Goal: Task Accomplishment & Management: Complete application form

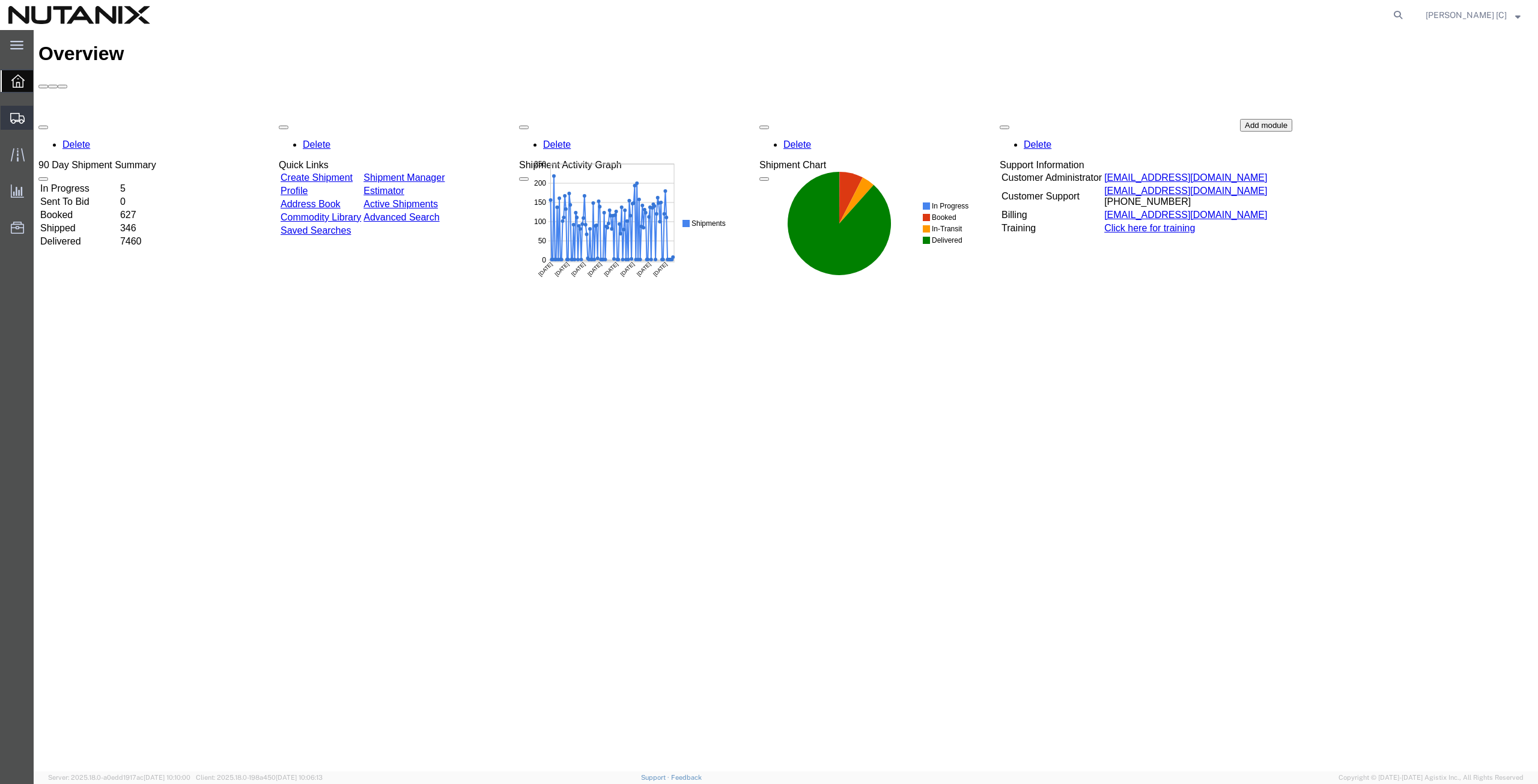
click at [0, 0] on span "Create from Template" at bounding box center [0, 0] width 0 height 0
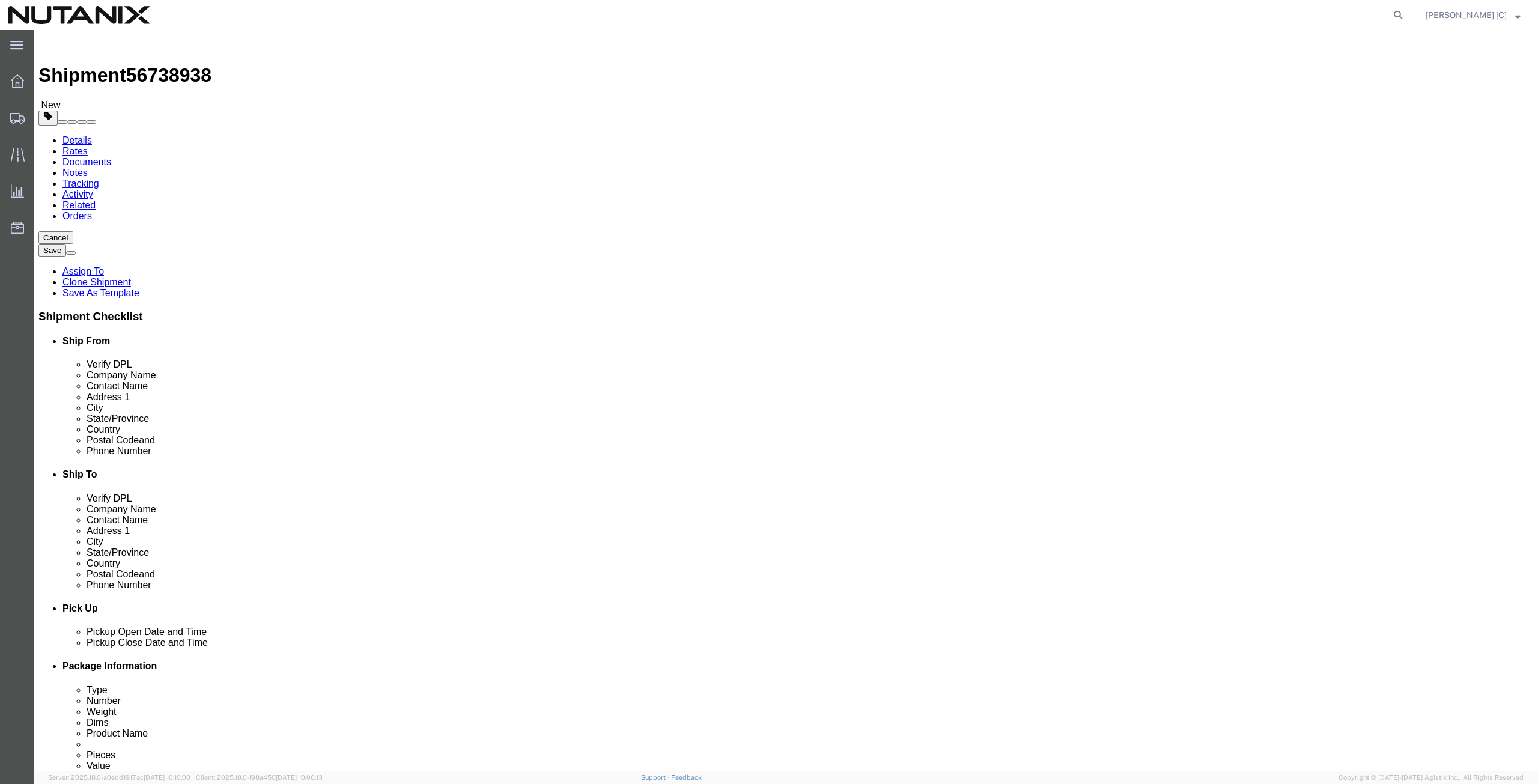
select select
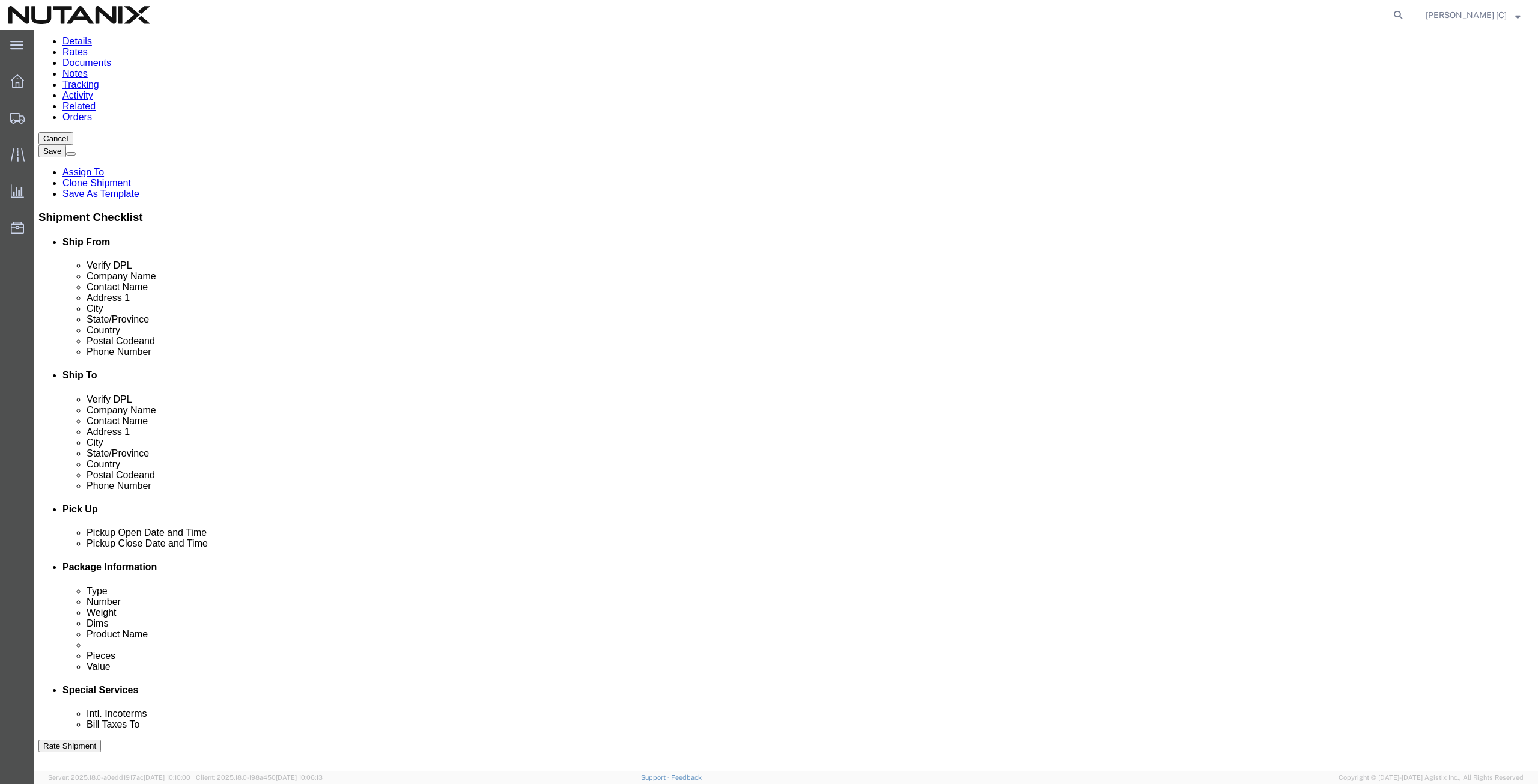
scroll to position [140, 0]
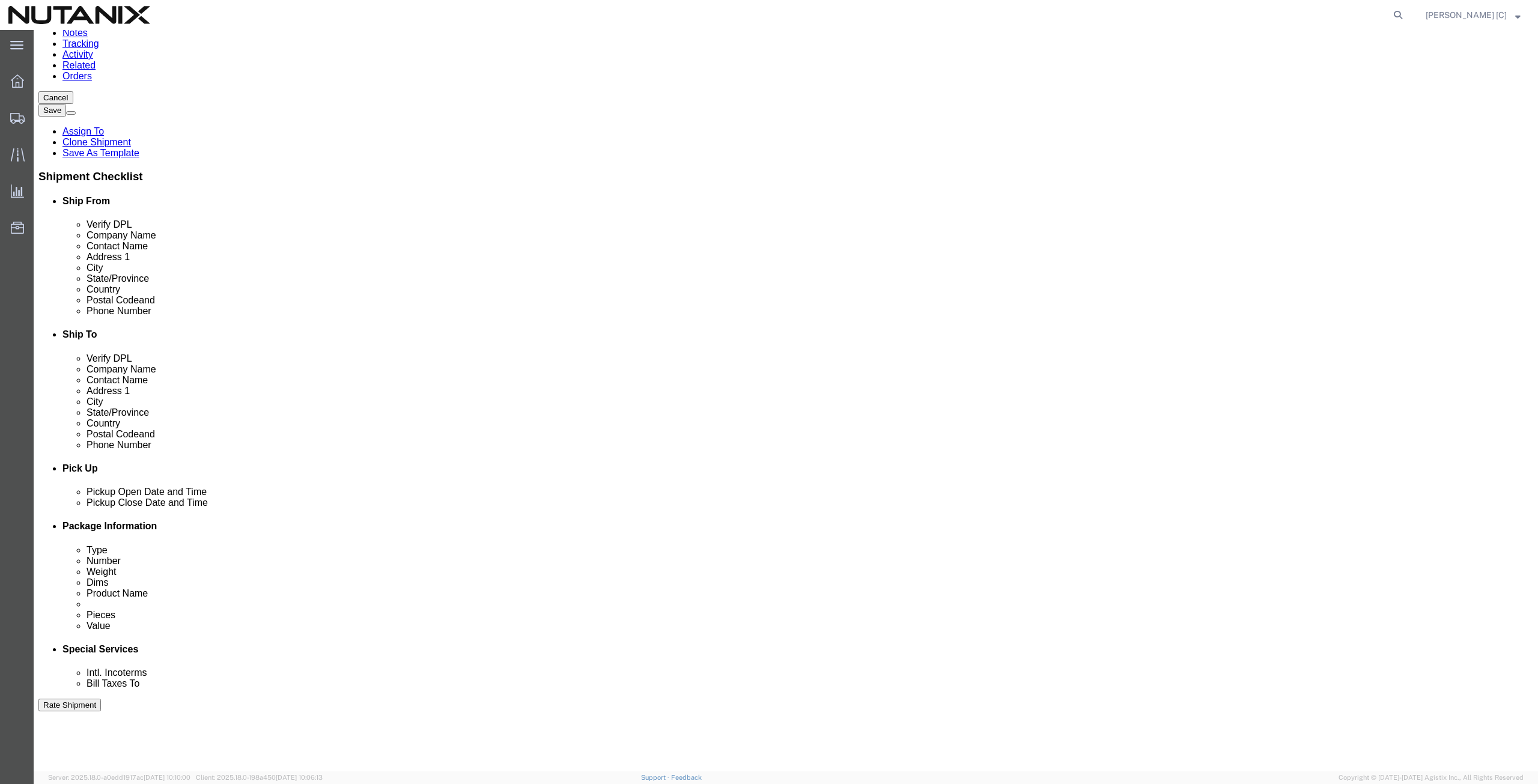
drag, startPoint x: 262, startPoint y: 596, endPoint x: 121, endPoint y: 612, distance: 141.9
click div "Select Account Type Activity ID Airline Appointment Number ASN Batch Request # …"
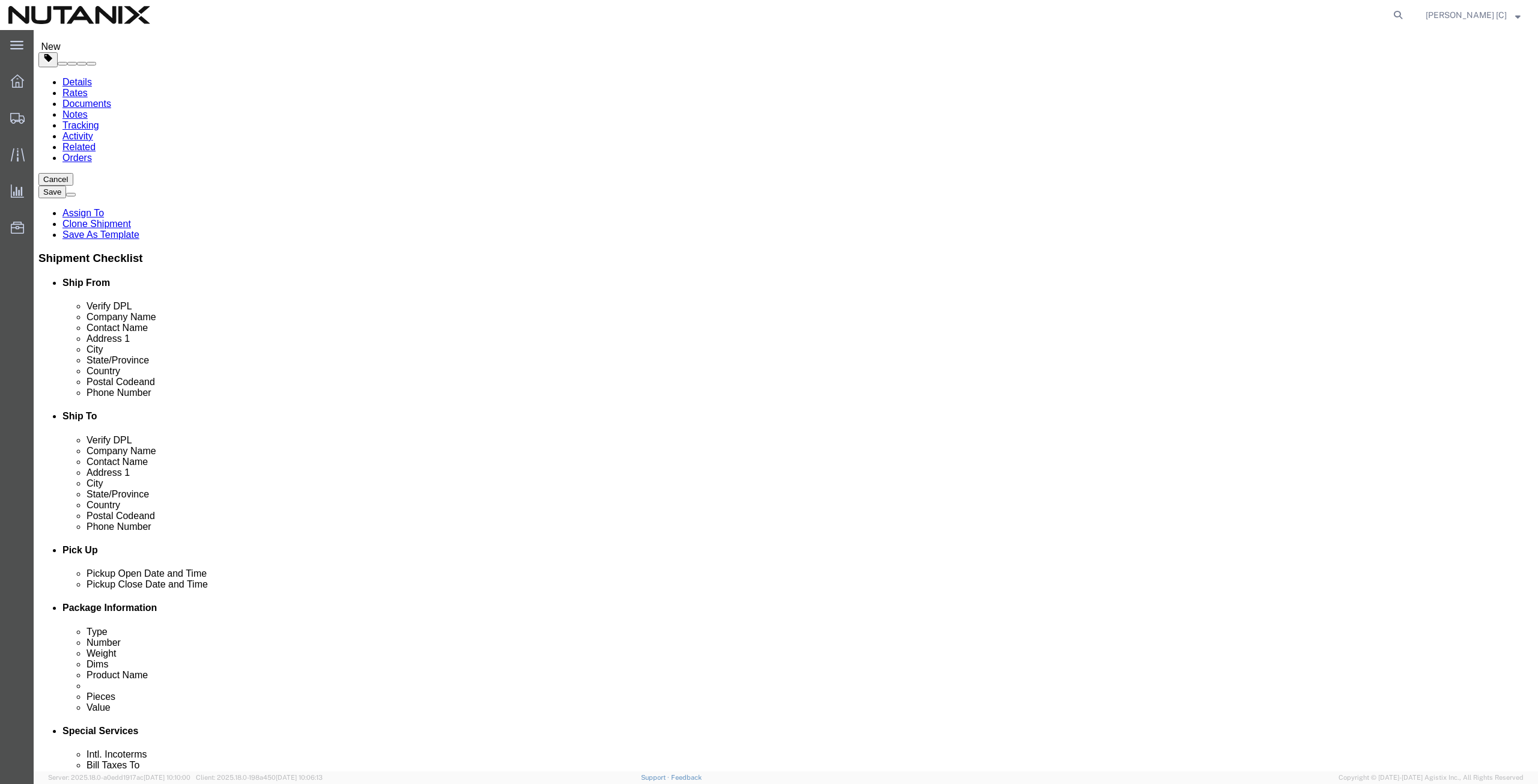
scroll to position [0, 0]
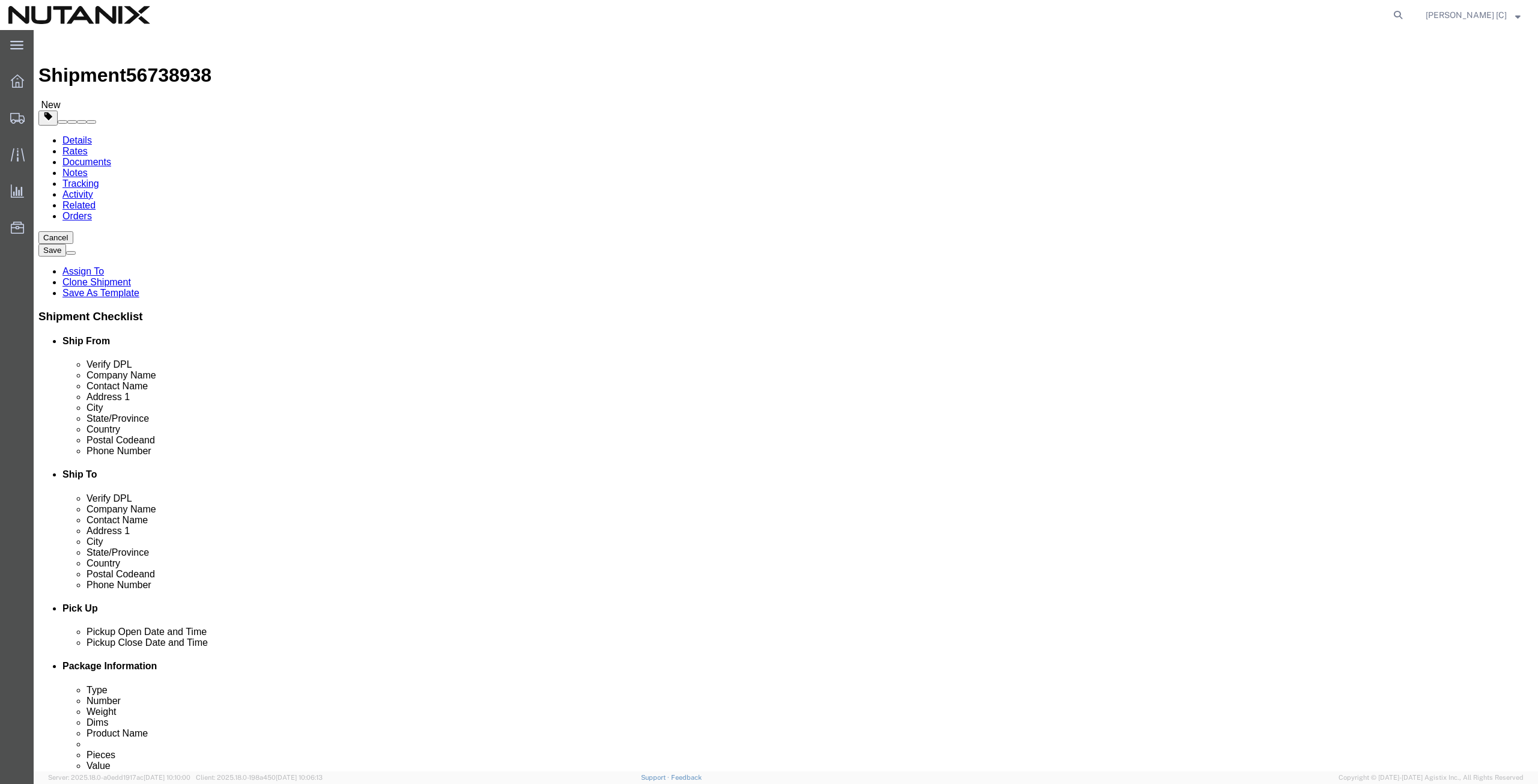
type input "40001"
drag, startPoint x: 939, startPoint y: 224, endPoint x: 836, endPoint y: 232, distance: 103.3
click input "[PERSON_NAME] [PERSON_NAME]"
paste input "[PERSON_NAME]"
type input "[PERSON_NAME]"
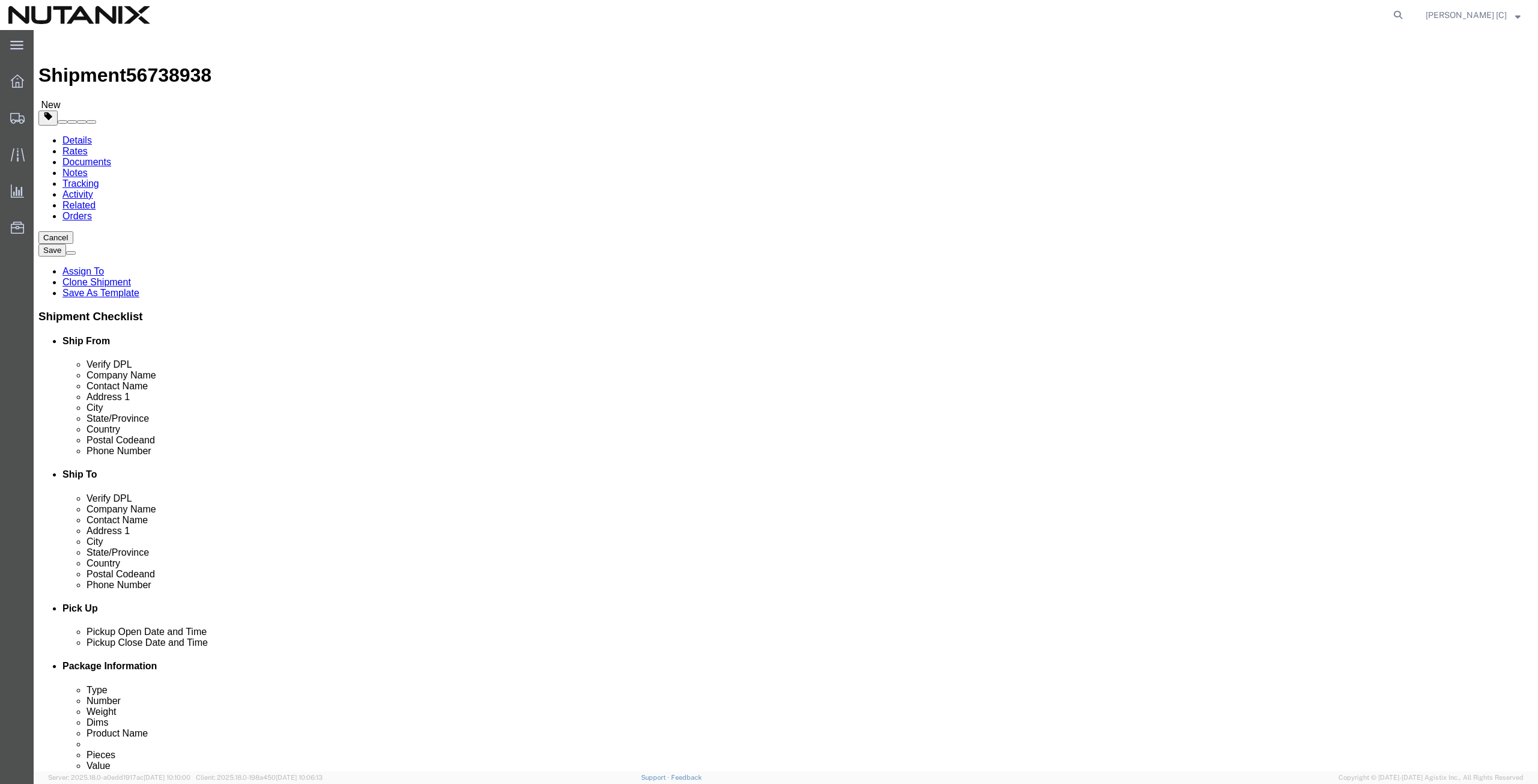
drag, startPoint x: 949, startPoint y: 250, endPoint x: 814, endPoint y: 245, distance: 135.1
click div "Contact Name [PERSON_NAME] [PERSON_NAME]"
paste input "[PERSON_NAME]"
type input "[PERSON_NAME]"
drag, startPoint x: 954, startPoint y: 270, endPoint x: 777, endPoint y: 283, distance: 177.5
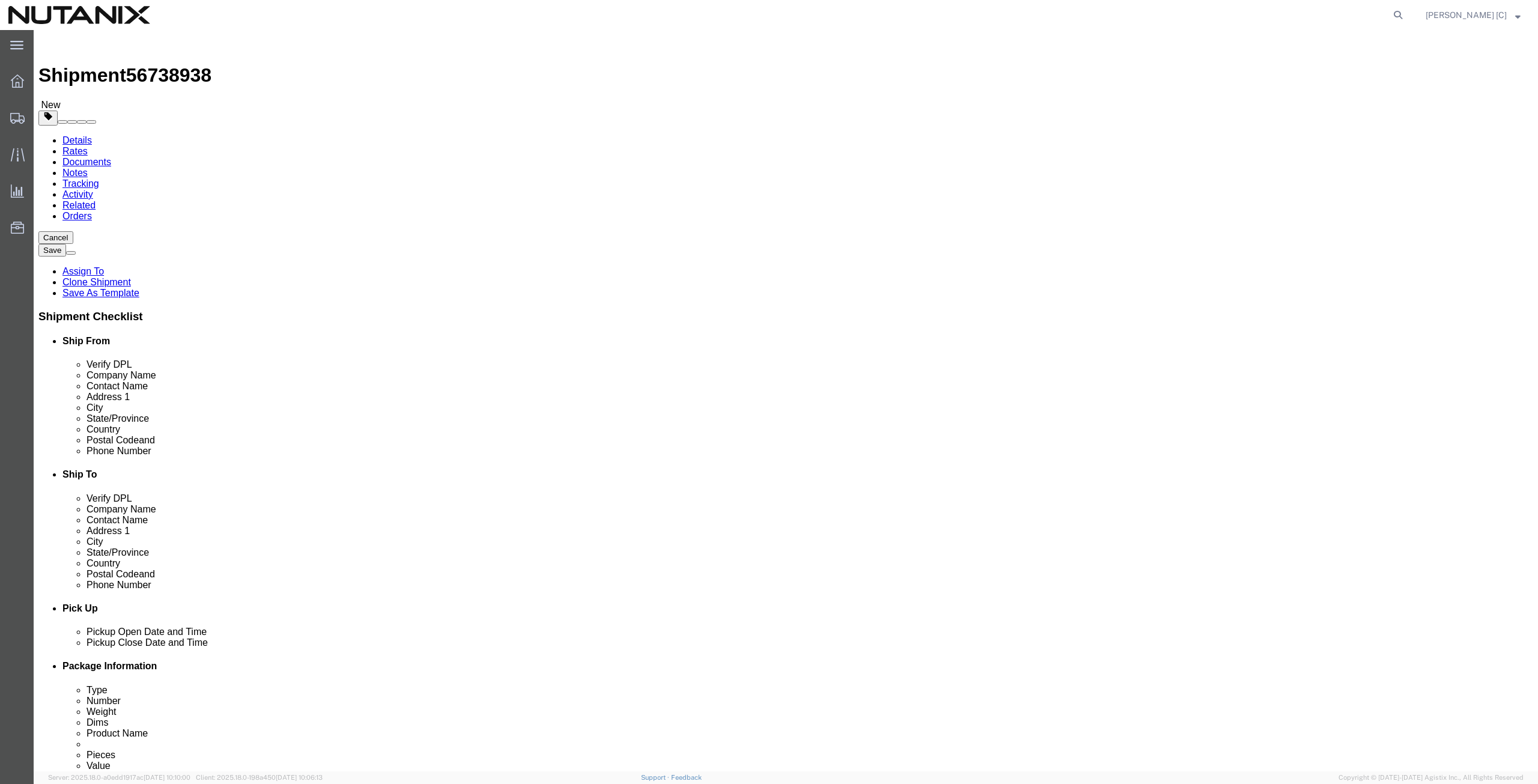
click div "Location My Profile Location [GEOGRAPHIC_DATA] - [GEOGRAPHIC_DATA] [GEOGRAPHIC_…"
paste input "[STREET_ADDRESS][PERSON_NAME]"
type input "[STREET_ADDRESS][PERSON_NAME]"
select select
drag, startPoint x: 892, startPoint y: 317, endPoint x: 807, endPoint y: 316, distance: 85.0
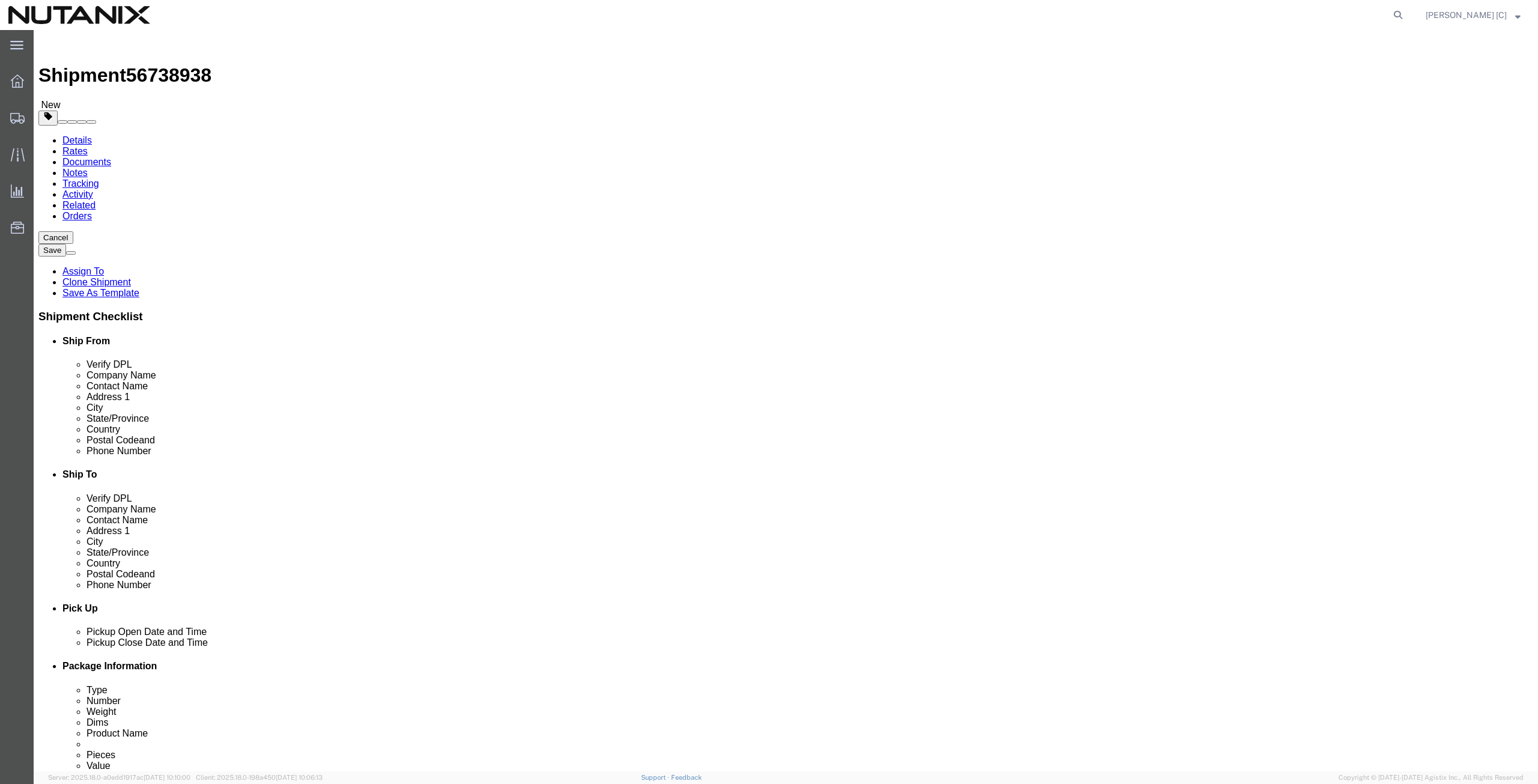
click div "City [PERSON_NAME]"
paste input "Palo"
type input "Palo"
select select
type input "[US_STATE]"
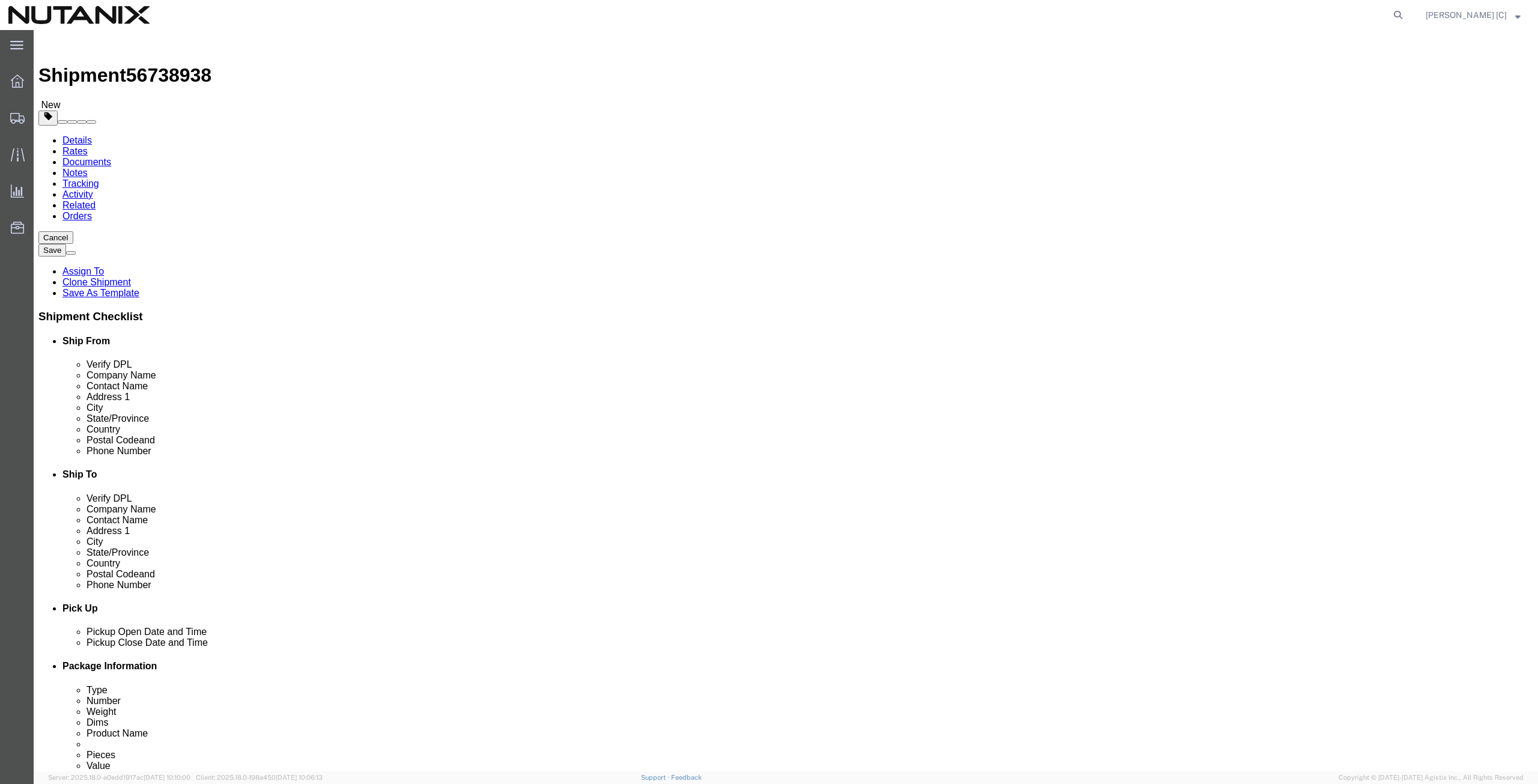
select select
select select "IN"
type input "[US_STATE]"
select select
select select "IA"
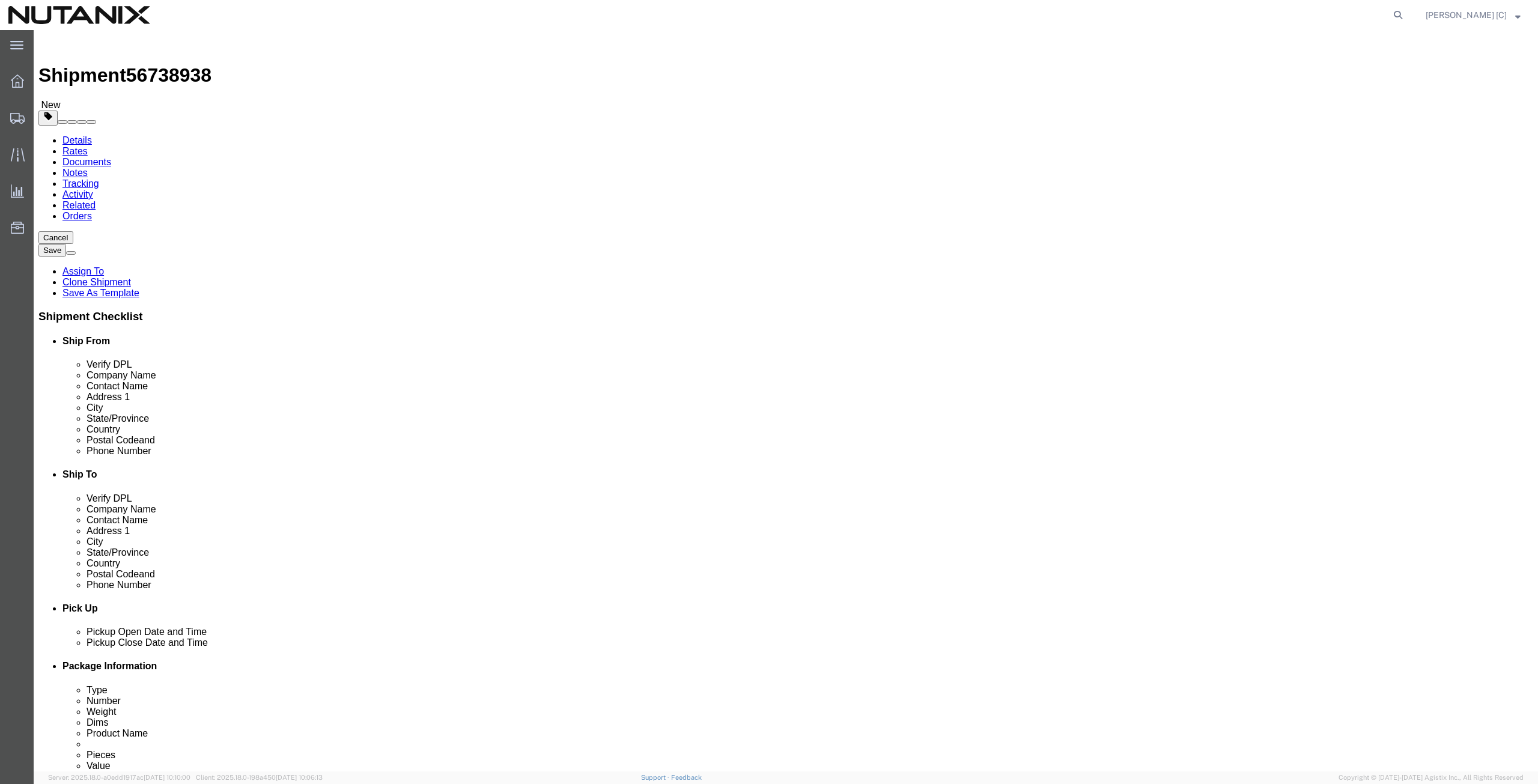
drag, startPoint x: 892, startPoint y: 384, endPoint x: 858, endPoint y: 384, distance: 34.0
click input "76226"
drag, startPoint x: 903, startPoint y: 384, endPoint x: 831, endPoint y: 391, distance: 72.3
click div "Postal Code 76226"
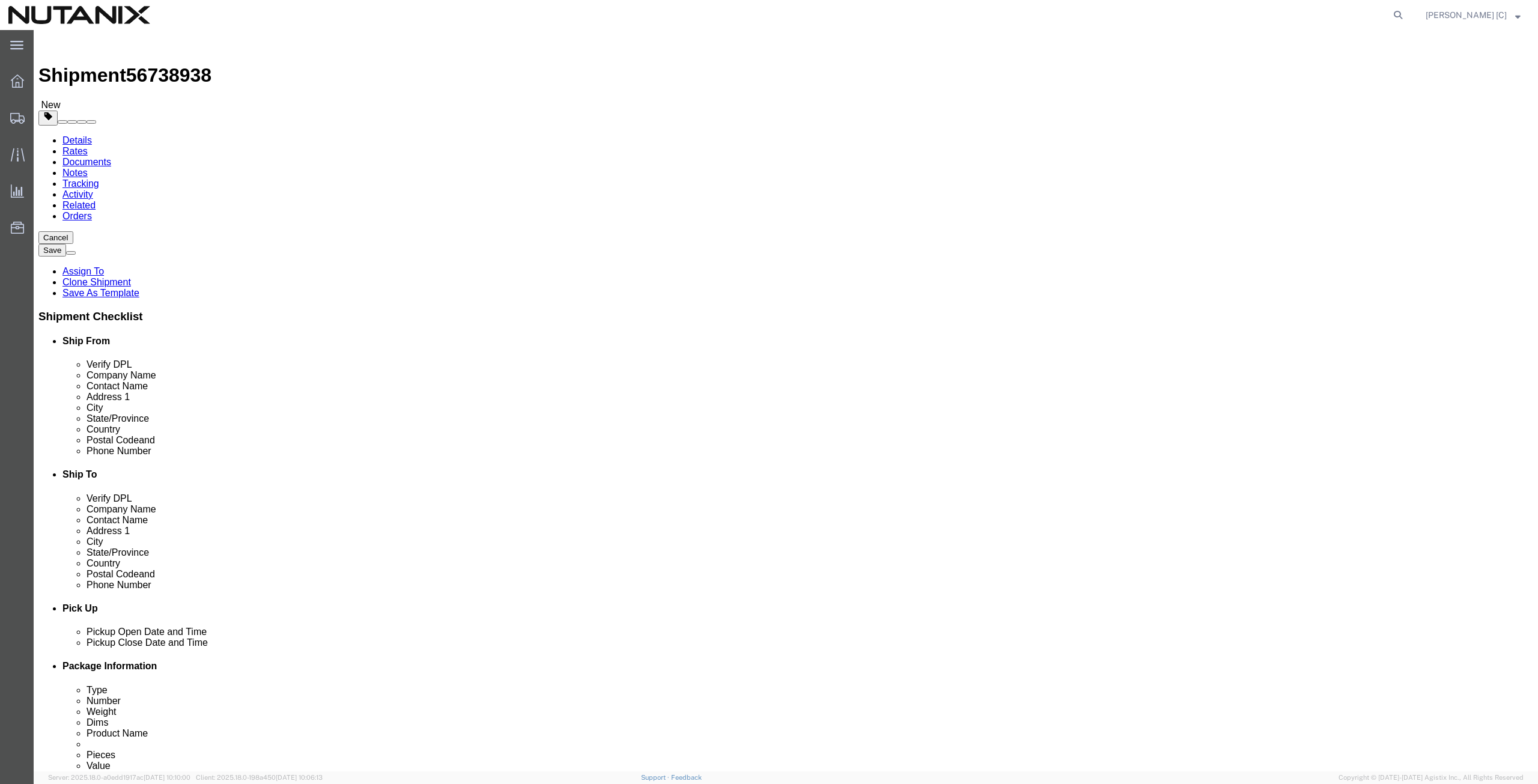
paste input "52324"
type input "52324"
select select
click input "[PERSON_NAME][EMAIL_ADDRESS][DOMAIN_NAME]"
drag, startPoint x: 997, startPoint y: 429, endPoint x: 815, endPoint y: 436, distance: 182.1
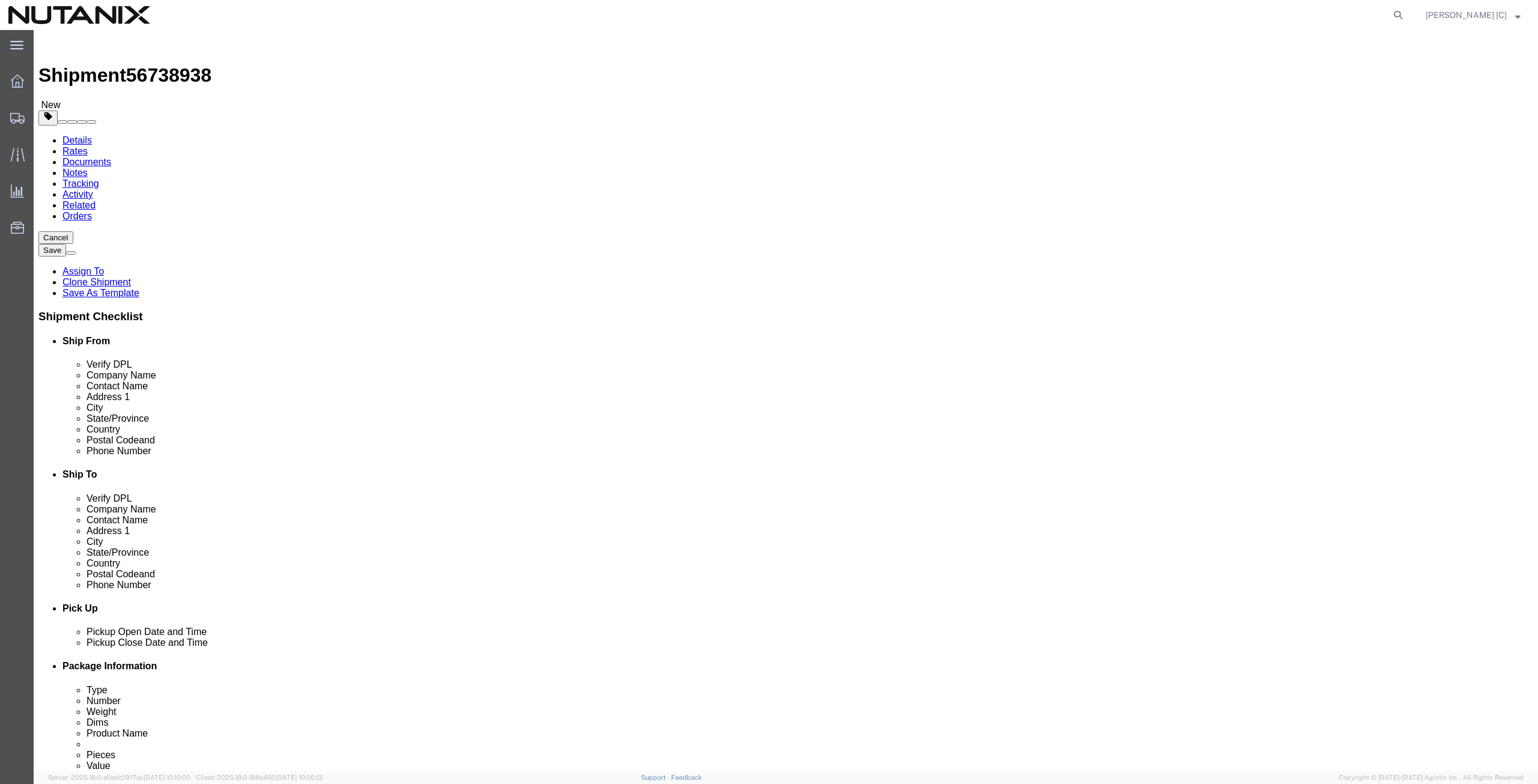
click div "Email [PERSON_NAME][EMAIL_ADDRESS][DOMAIN_NAME]"
paste input "[PERSON_NAME].[PERSON_NAME]"
type input "[PERSON_NAME][EMAIL_ADDRESS][PERSON_NAME][DOMAIN_NAME]"
drag, startPoint x: 941, startPoint y: 414, endPoint x: 854, endPoint y: 416, distance: 87.0
click div "[PHONE_NUMBER]"
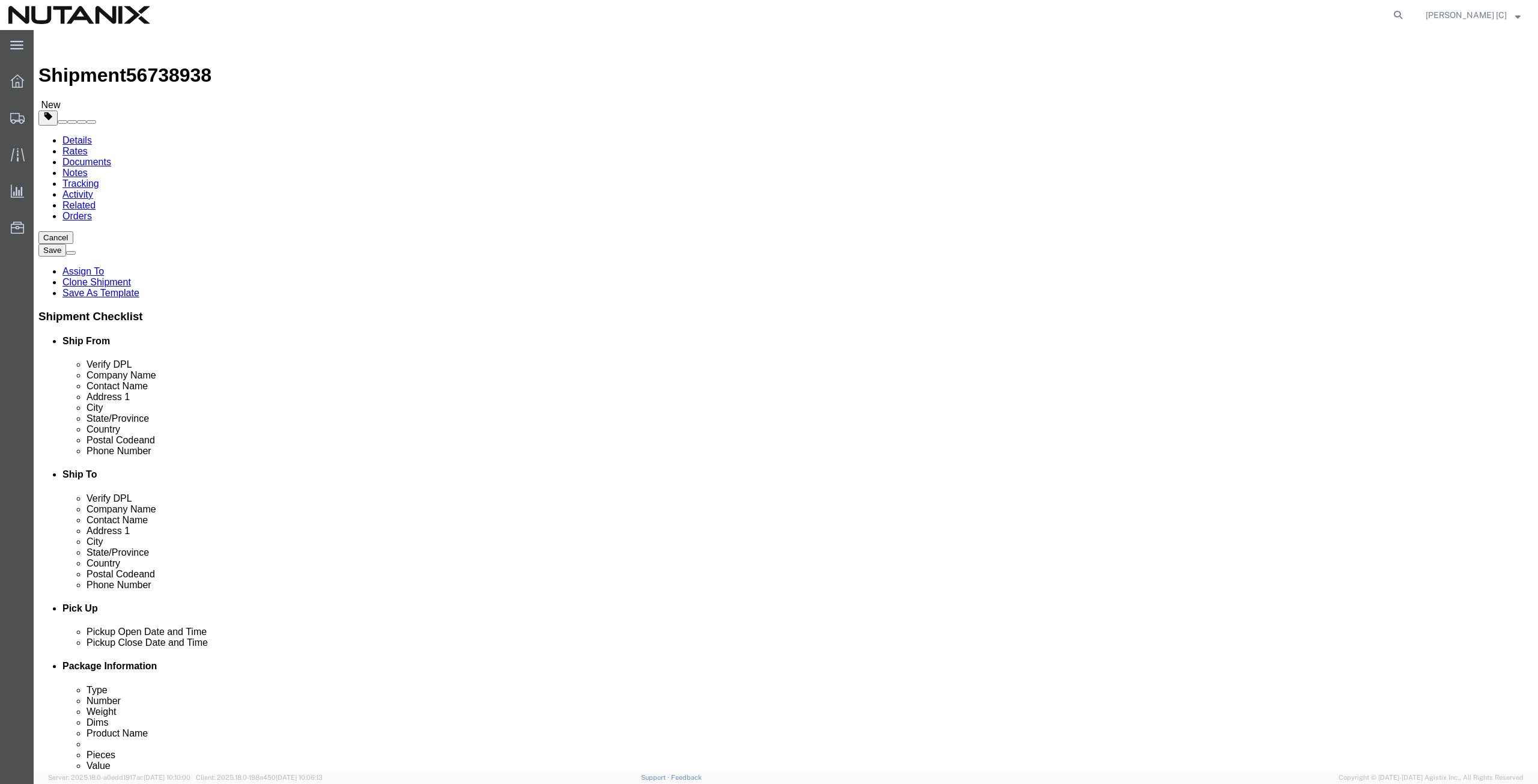
paste input "[PHONE_NUMBER]"
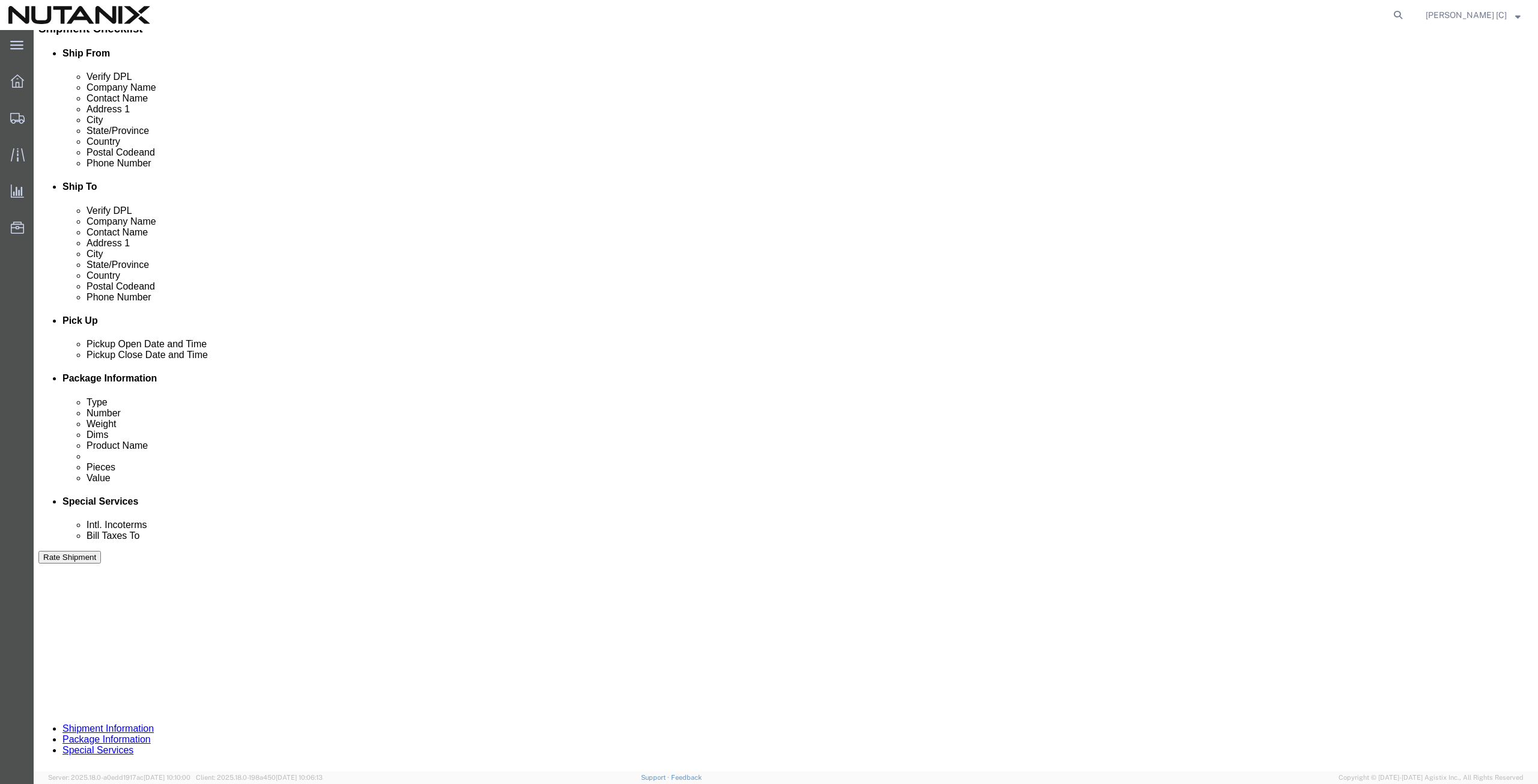
scroll to position [290, 0]
type input "[PHONE_NUMBER]"
click input "Forward Mail"
type input "Forward Legal Document"
click button "Continue"
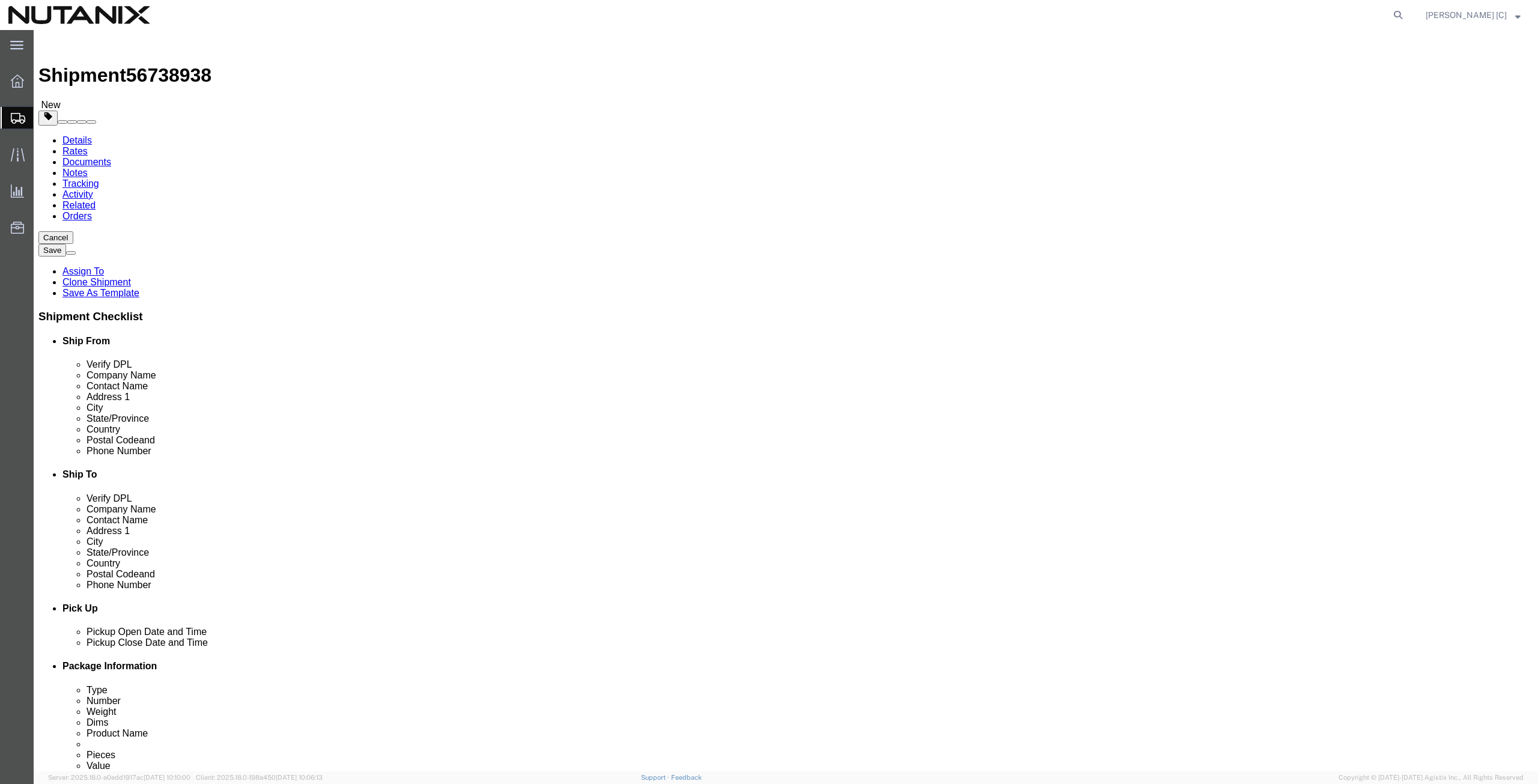
click icon
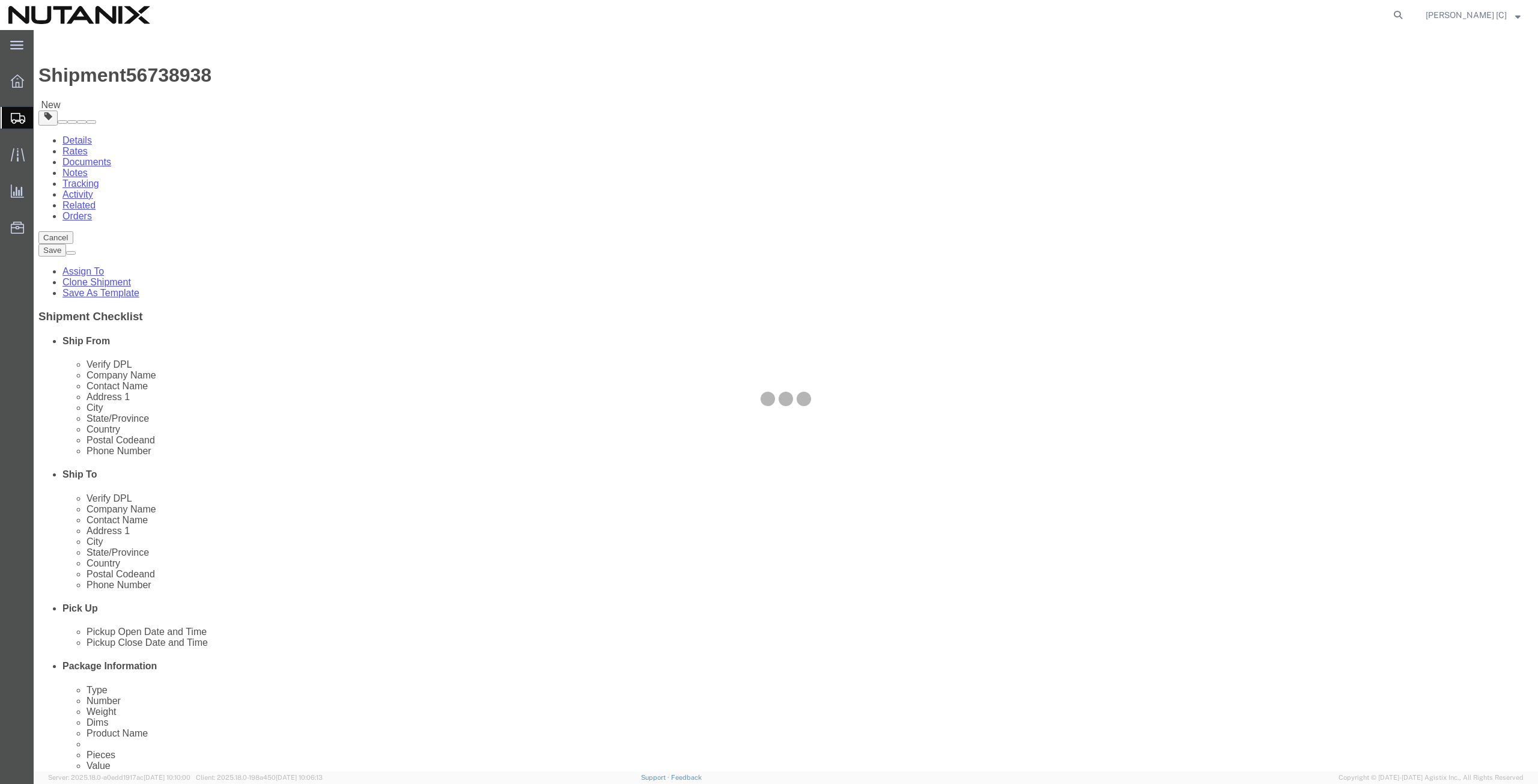
select select
select select "COSTCENTER"
select select "48694"
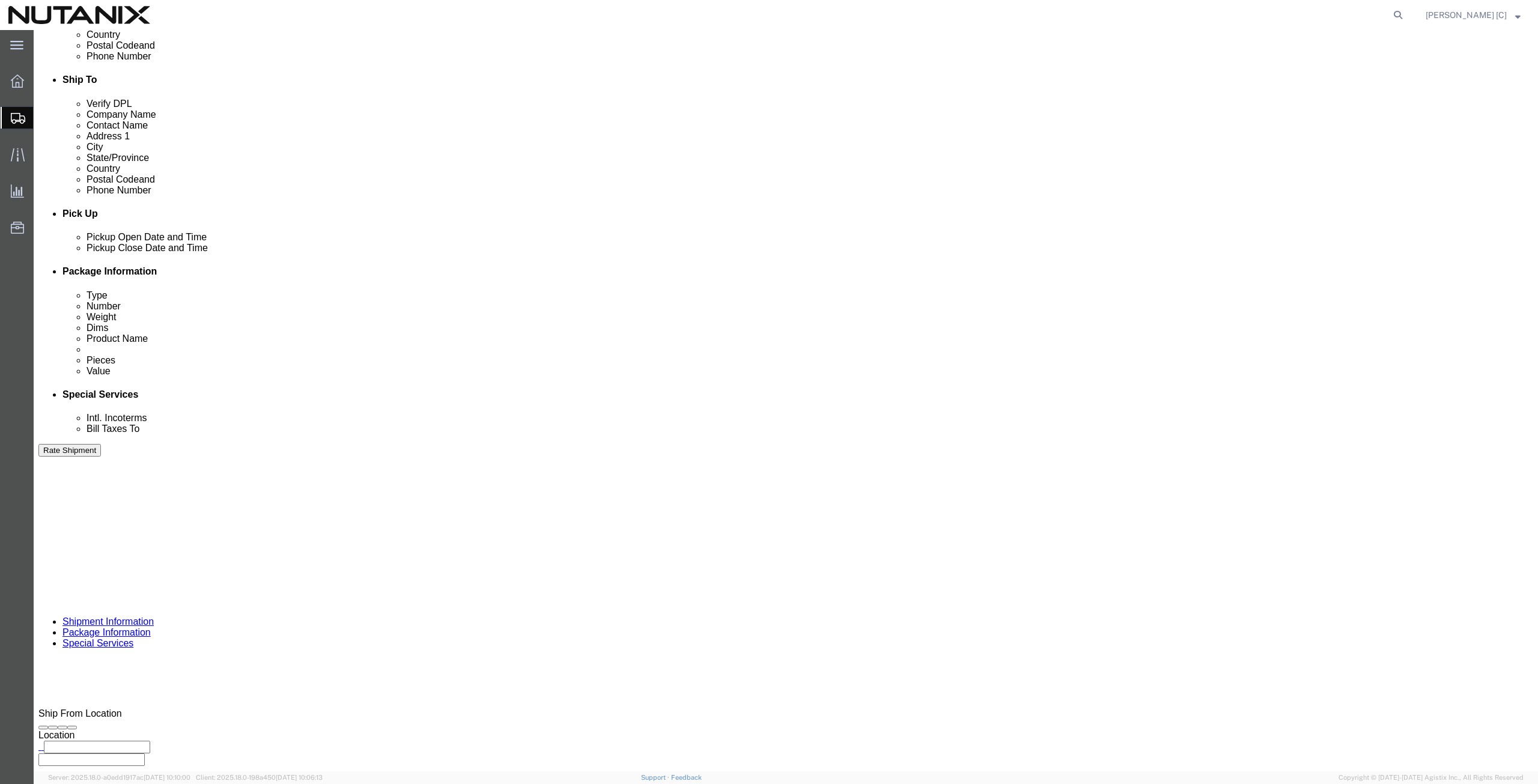
scroll to position [417, 0]
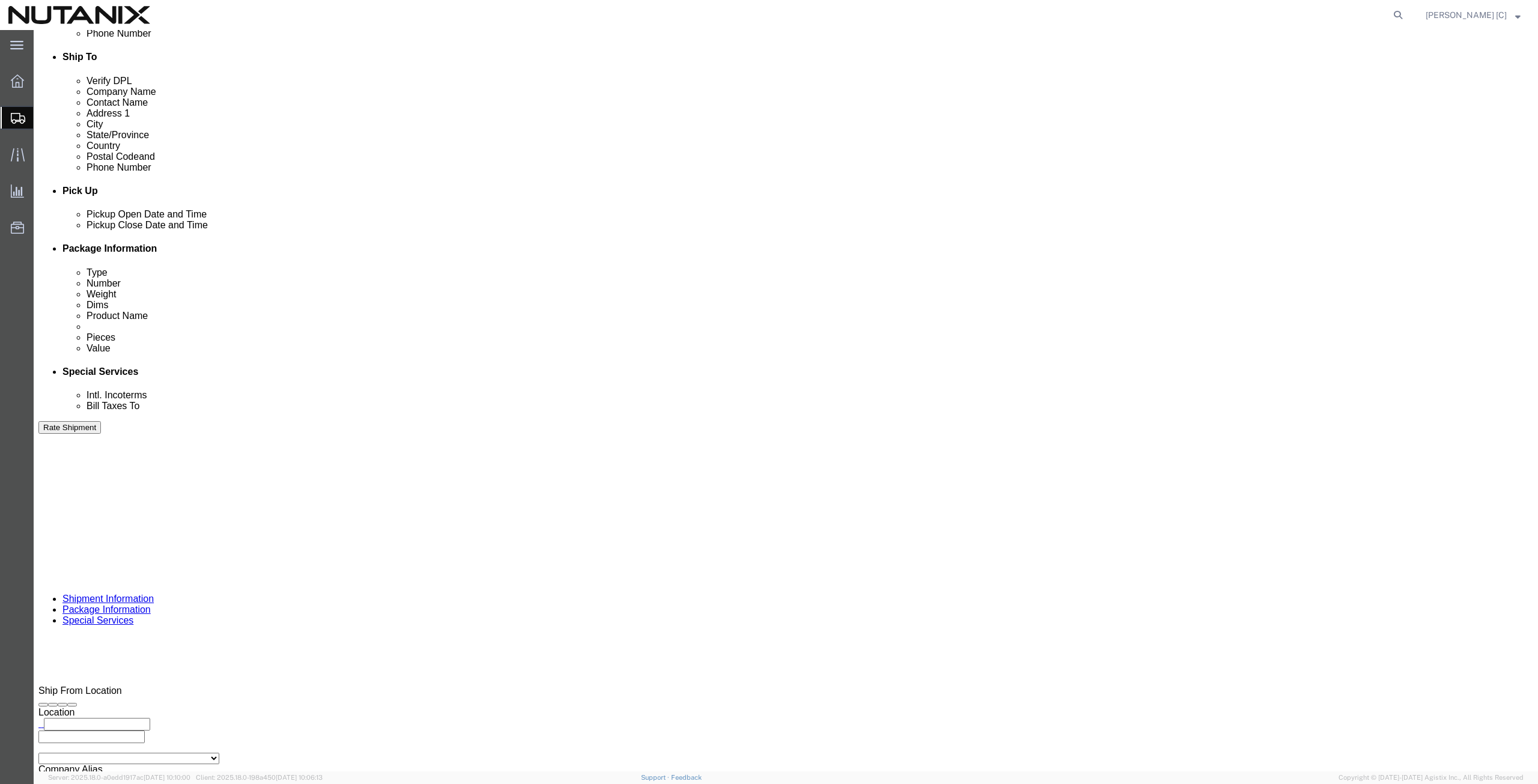
click input "text"
type input "[PERSON_NAME][EMAIL_ADDRESS][PERSON_NAME][DOMAIN_NAME]"
type input "S"
type input "[PERSON_NAME][EMAIL_ADDRESS][PERSON_NAME][DOMAIN_NAME],[PERSON_NAME][DOMAIN_NAM…"
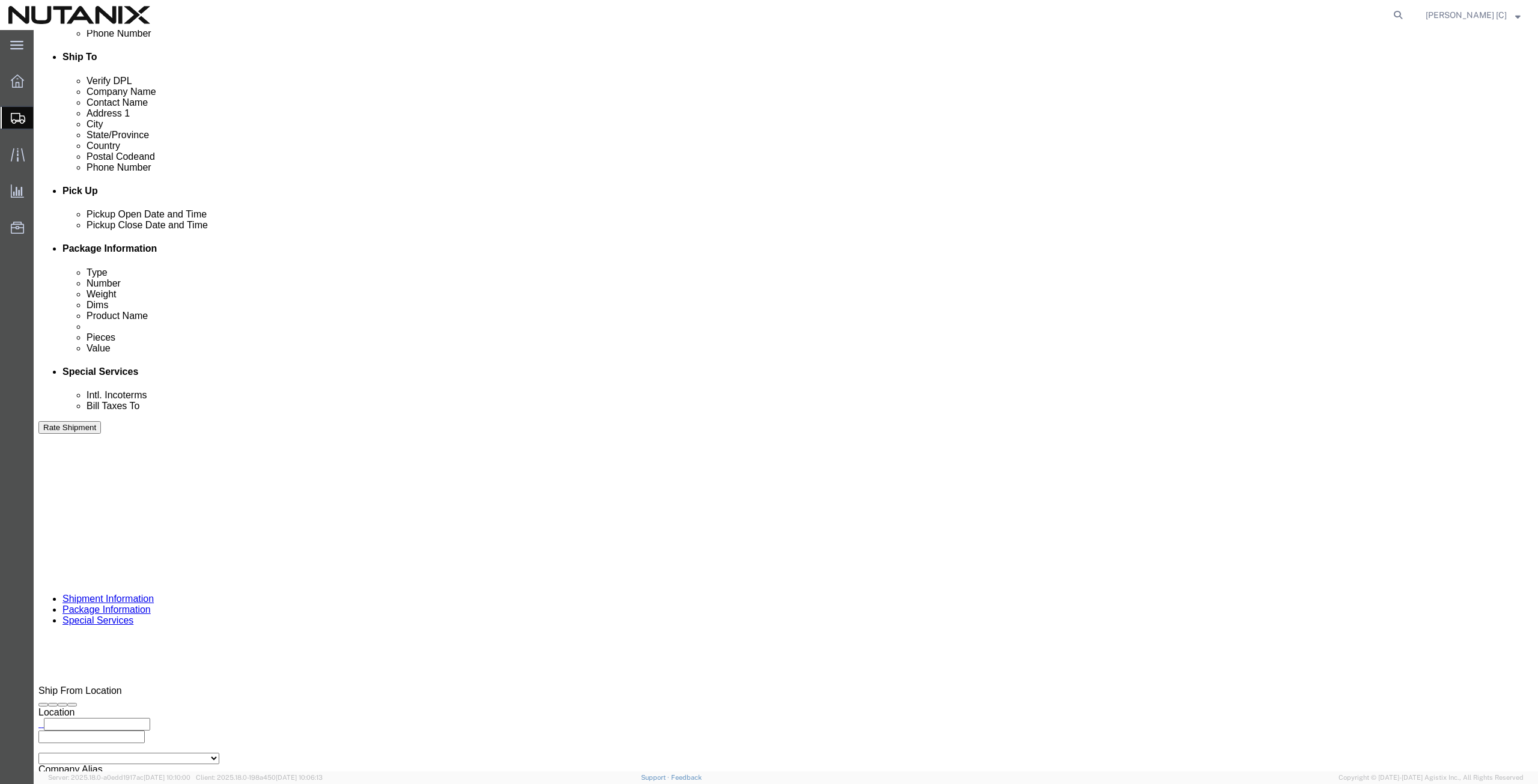
click button "Rate Shipment"
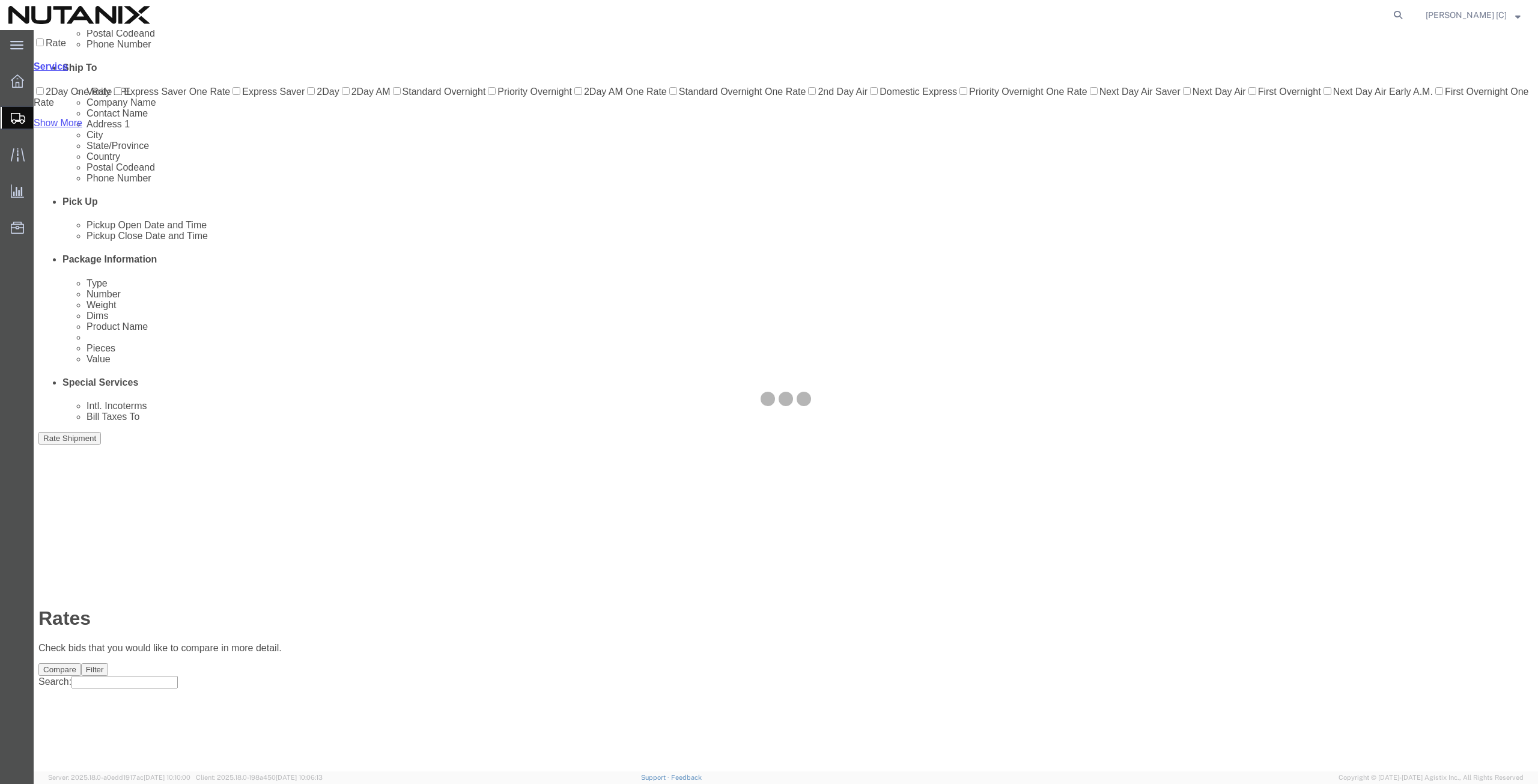
scroll to position [0, 0]
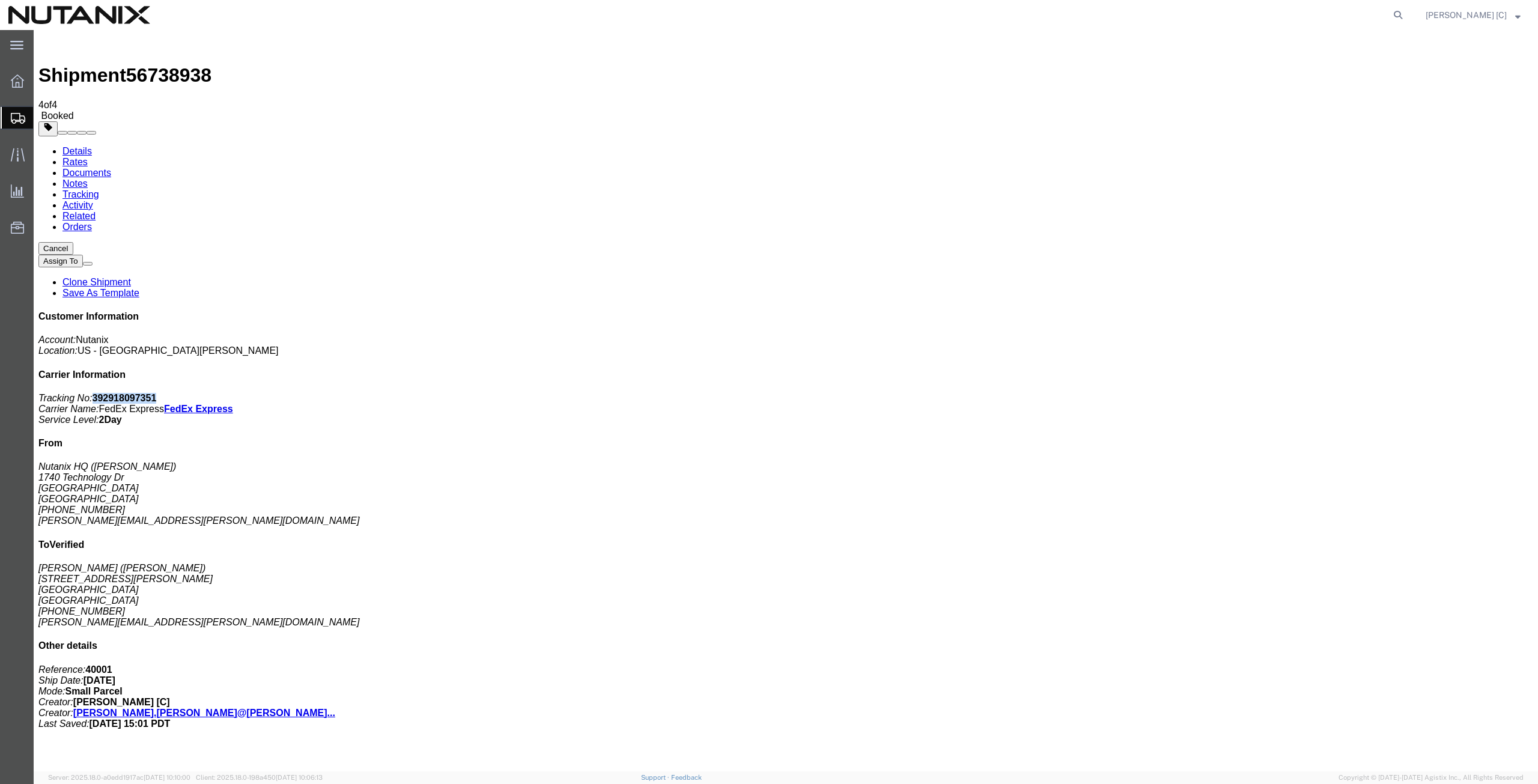
drag, startPoint x: 1419, startPoint y: 187, endPoint x: 1370, endPoint y: 189, distance: 49.0
click at [1370, 393] on p "Tracking No: 392918097351 Carrier Name: FedEx Express FedEx Express Service Lev…" at bounding box center [785, 409] width 1494 height 33
copy b "392918097351"
click at [0, 0] on span "Create from Template" at bounding box center [0, 0] width 0 height 0
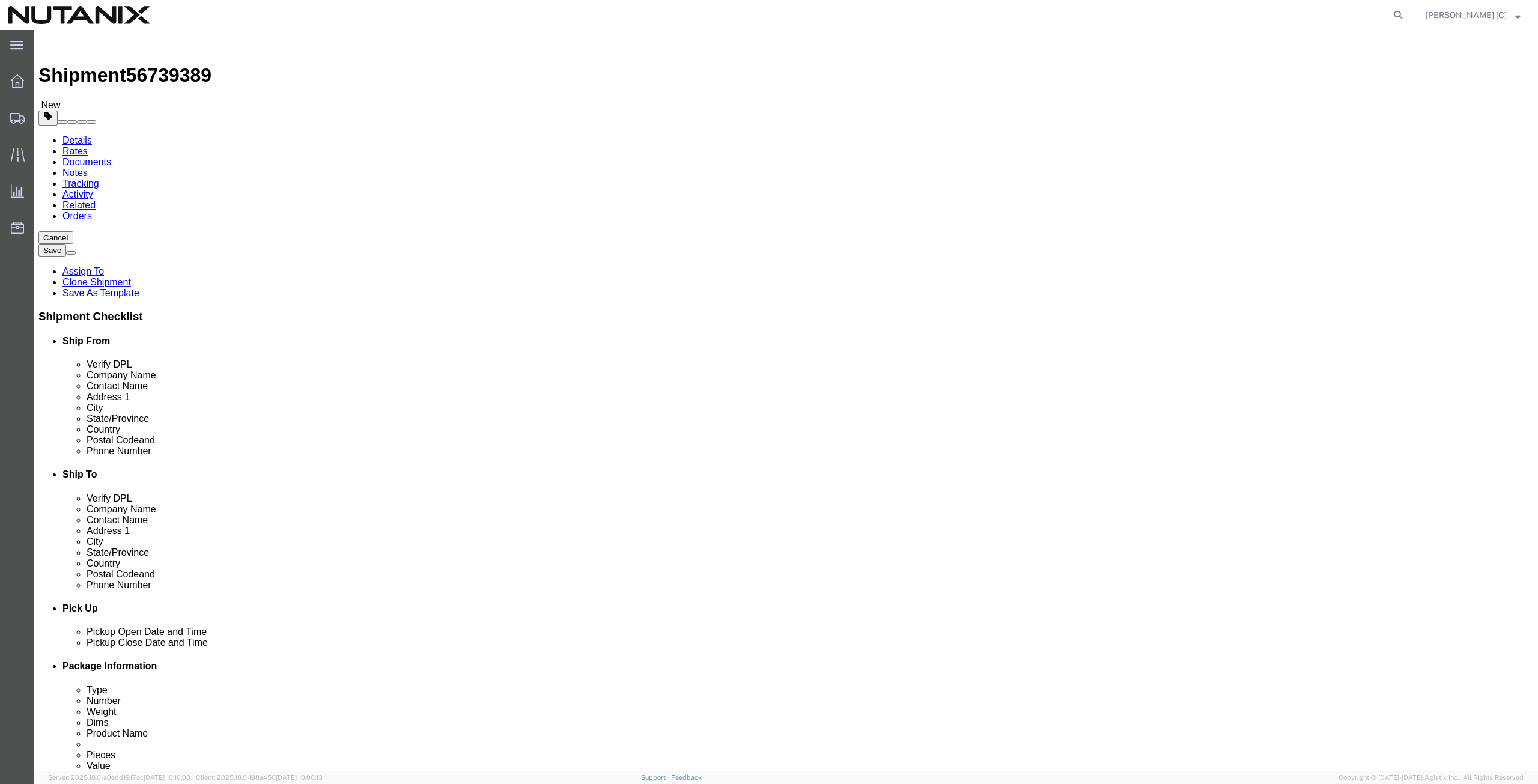
drag, startPoint x: 314, startPoint y: 248, endPoint x: 152, endPoint y: 272, distance: 163.8
click div "Location Select Select My Profile Location [GEOGRAPHIC_DATA] - [GEOGRAPHIC_DATA…"
click p "- Nutanix HQ - ([PERSON_NAME]) [STREET_ADDRESS]"
type input "[PERSON_NAME]"
type input "[PHONE_NUMBER]"
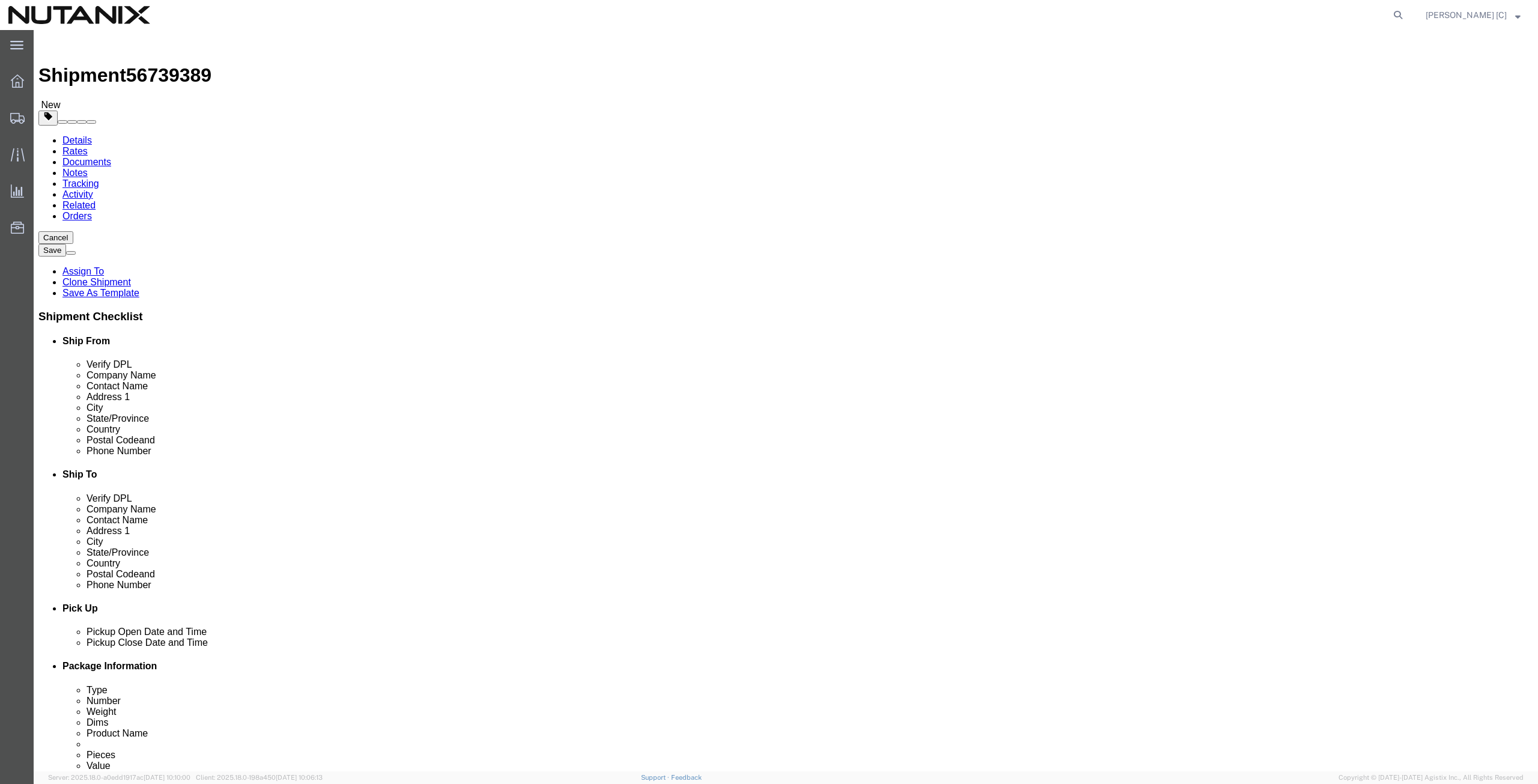
type input "[PERSON_NAME][EMAIL_ADDRESS][PERSON_NAME][DOMAIN_NAME]"
select select "CA"
type input "[PERSON_NAME]"
drag, startPoint x: 933, startPoint y: 229, endPoint x: 774, endPoint y: 242, distance: 159.5
click div "Location Select Select My Profile Location [GEOGRAPHIC_DATA] - [GEOGRAPHIC_DATA…"
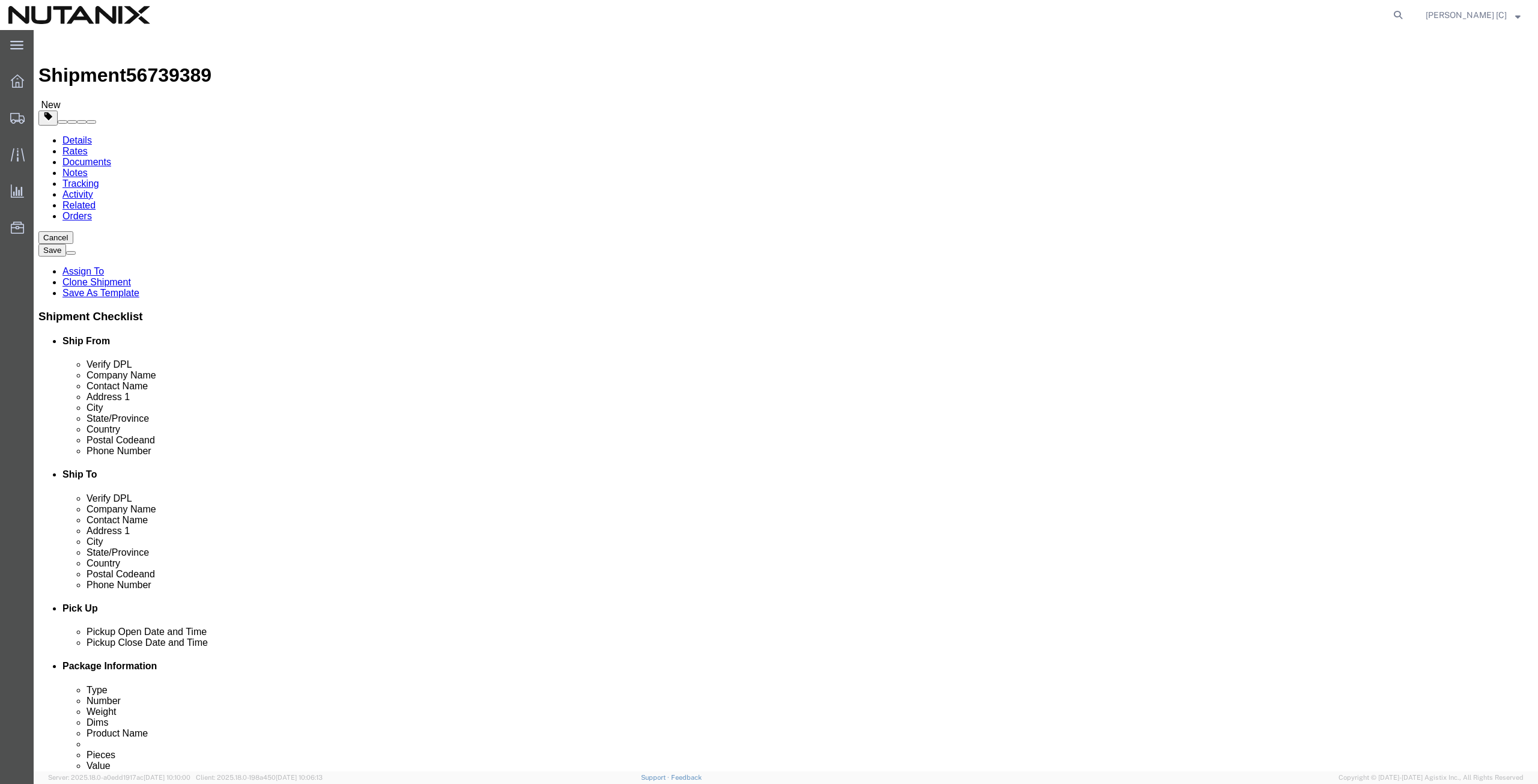
paste input "[PERSON_NAME]"
type input "[PERSON_NAME]"
drag, startPoint x: 933, startPoint y: 245, endPoint x: 496, endPoint y: 301, distance: 440.6
click div "Ship From Location Location Select Select My Profile Location [GEOGRAPHIC_DATA]…"
paste input "[PERSON_NAME]"
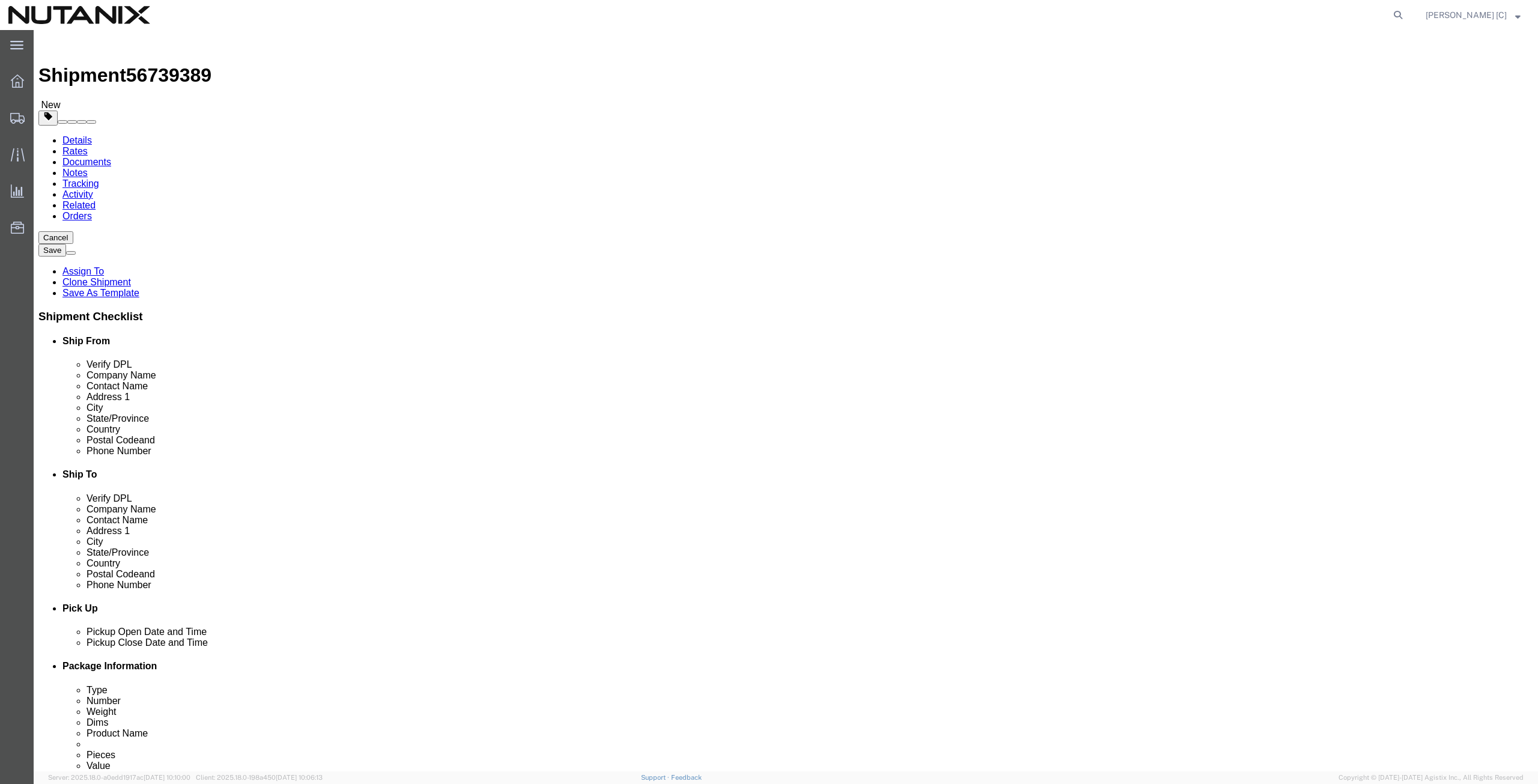
type input "[PERSON_NAME]"
drag, startPoint x: 946, startPoint y: 265, endPoint x: 678, endPoint y: 269, distance: 268.0
click div "Address [STREET_ADDRESS]"
paste input "3897 [PERSON_NAME] Ter"
type input "3897 [PERSON_NAME] Ter"
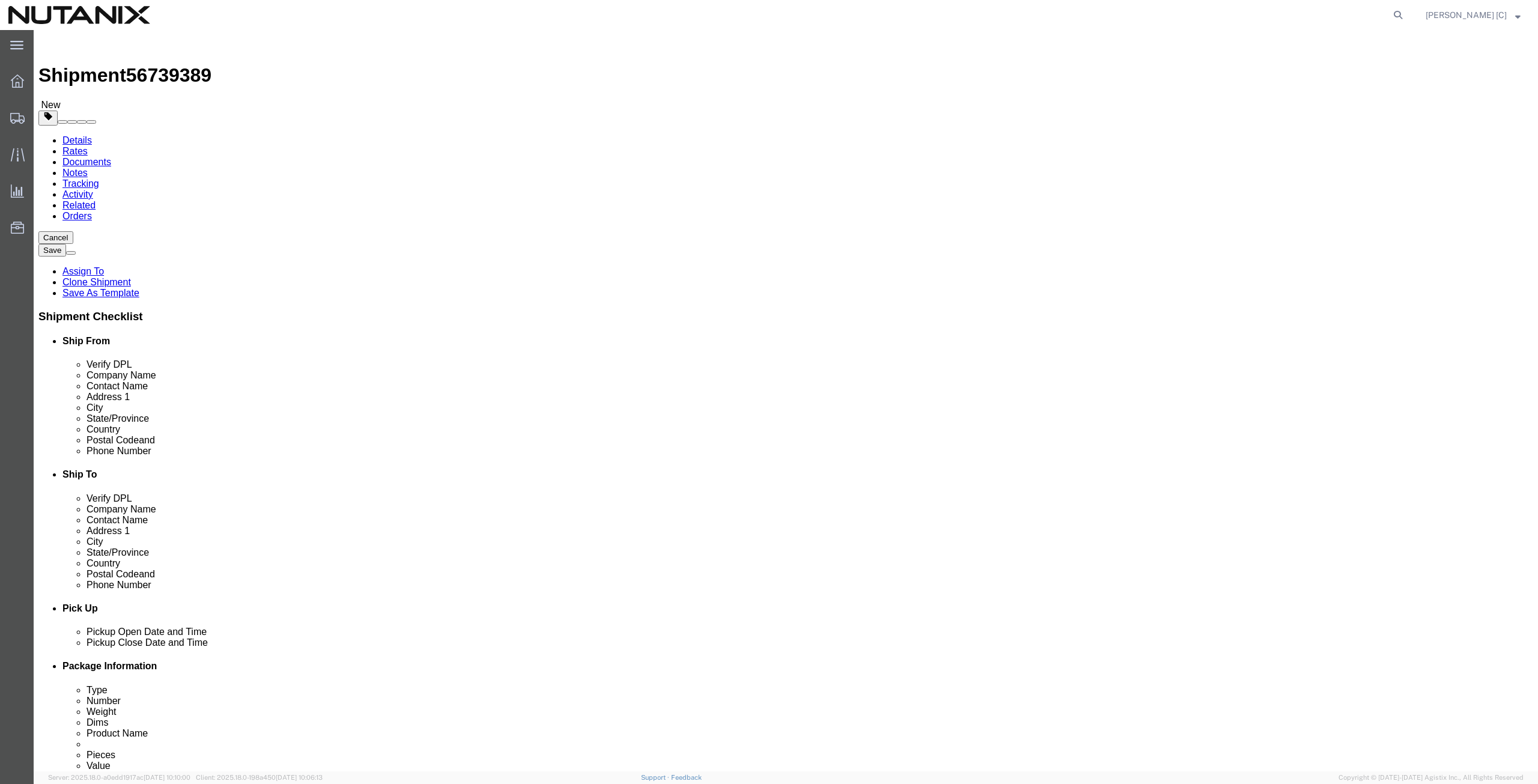
drag, startPoint x: 906, startPoint y: 317, endPoint x: 770, endPoint y: 335, distance: 137.2
click div "Location Select Select My Profile Location [GEOGRAPHIC_DATA] - [GEOGRAPHIC_DATA…"
paste input "Fremon"
type input "Fremont"
type input "cal"
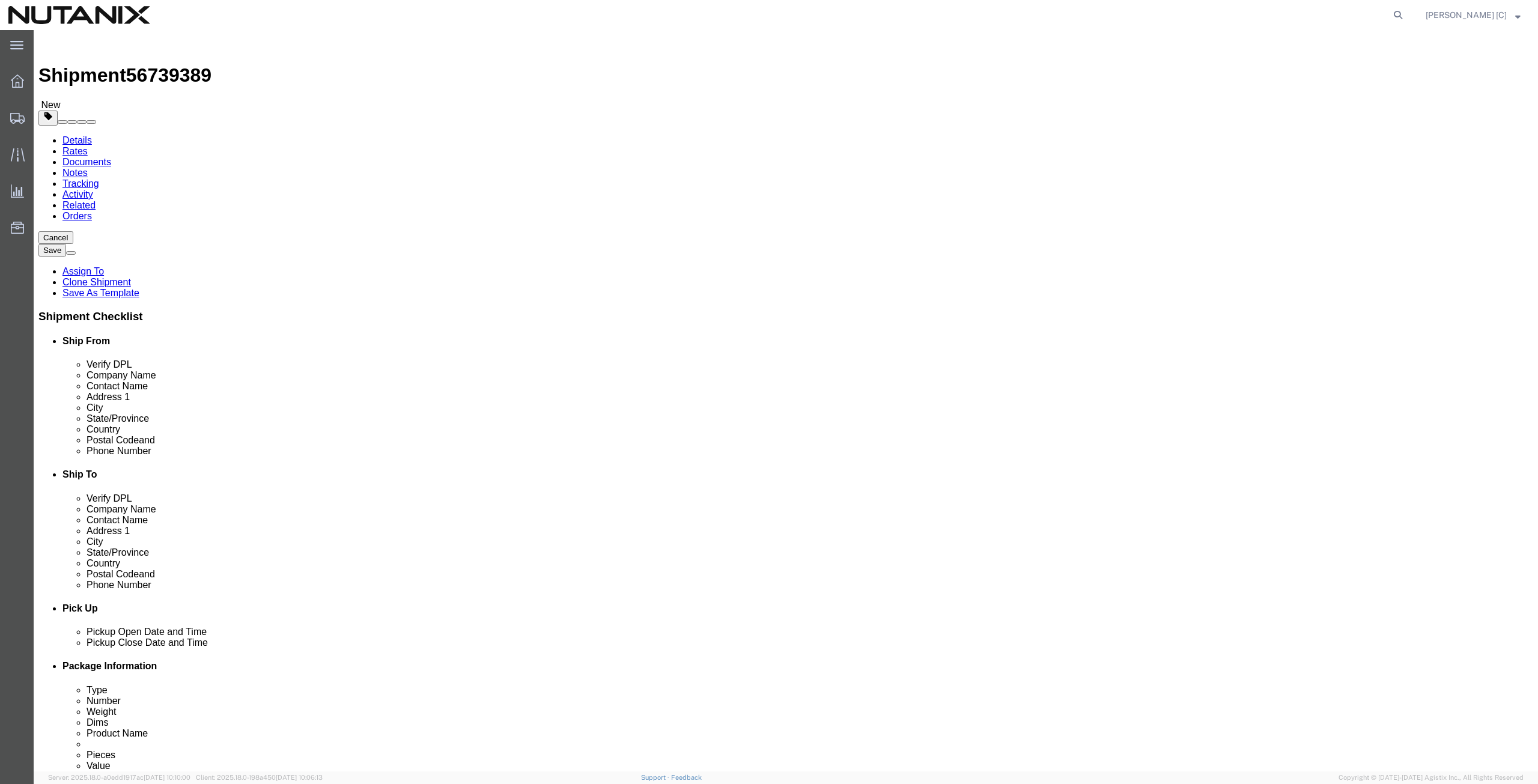
drag, startPoint x: 895, startPoint y: 386, endPoint x: 721, endPoint y: 385, distance: 174.0
click div "Postal Code 11767"
paste input "94555"
type input "94555"
drag, startPoint x: 901, startPoint y: 410, endPoint x: 701, endPoint y: 416, distance: 200.1
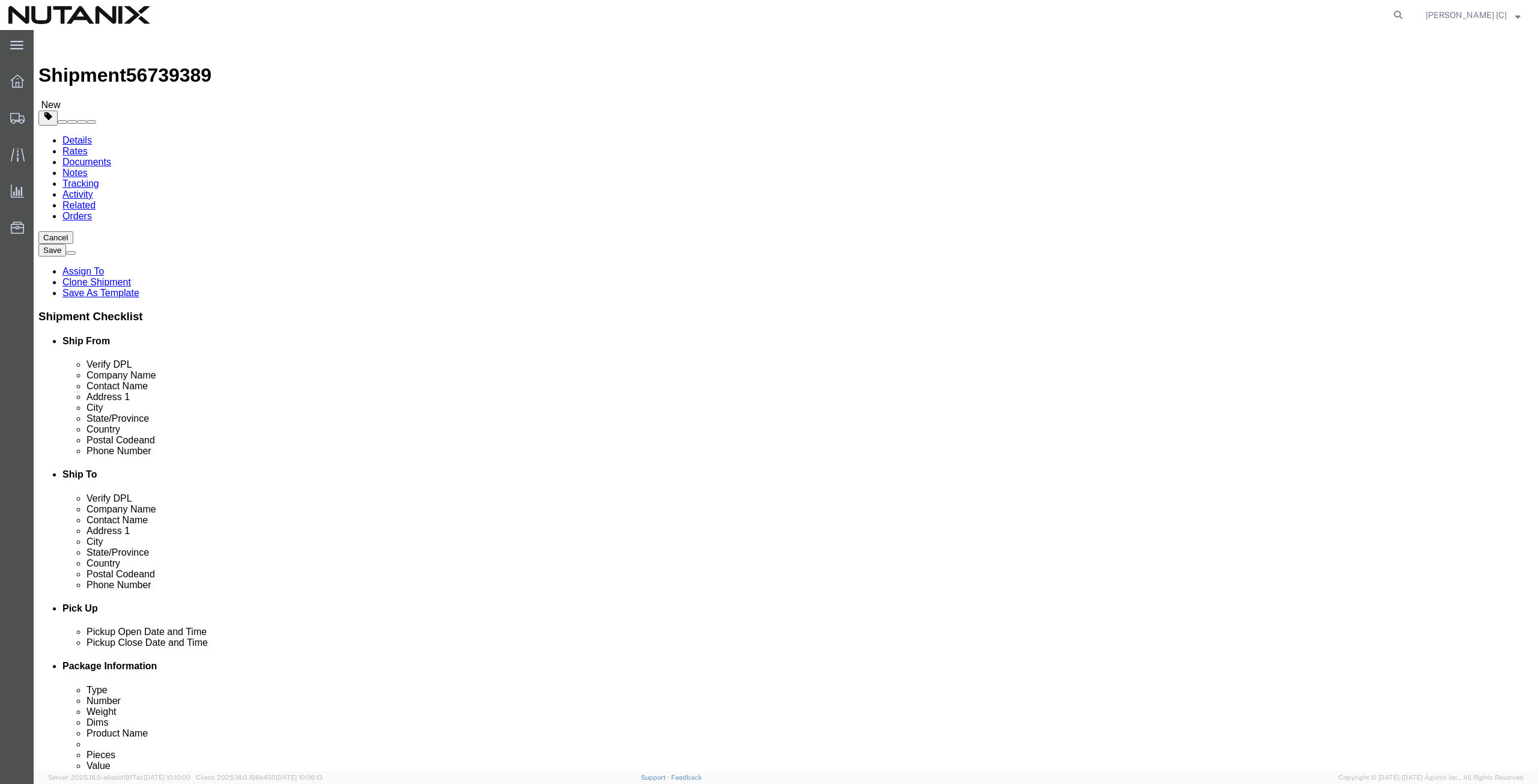
click div "Phone Number [PHONE_NUMBER]"
paste input "408.550.3554"
type input "408.550.3554"
drag, startPoint x: 963, startPoint y: 429, endPoint x: 760, endPoint y: 417, distance: 203.4
click div "Location Select Select My Profile Location [GEOGRAPHIC_DATA] - [GEOGRAPHIC_DATA…"
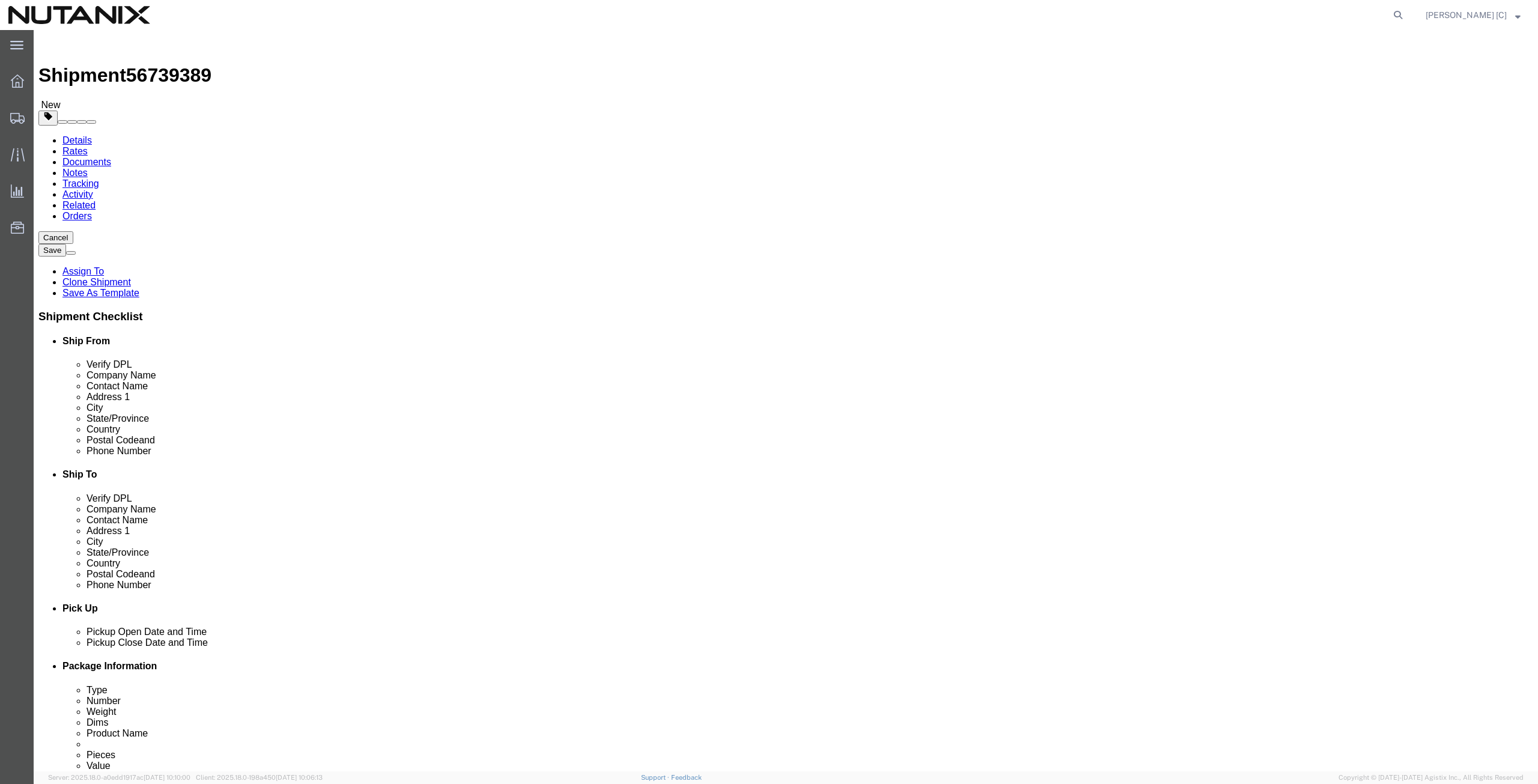
paste input "[EMAIL_ADDRESS]"
type input "[EMAIL_ADDRESS][DOMAIN_NAME]"
click input "checkbox"
checkbox input "true"
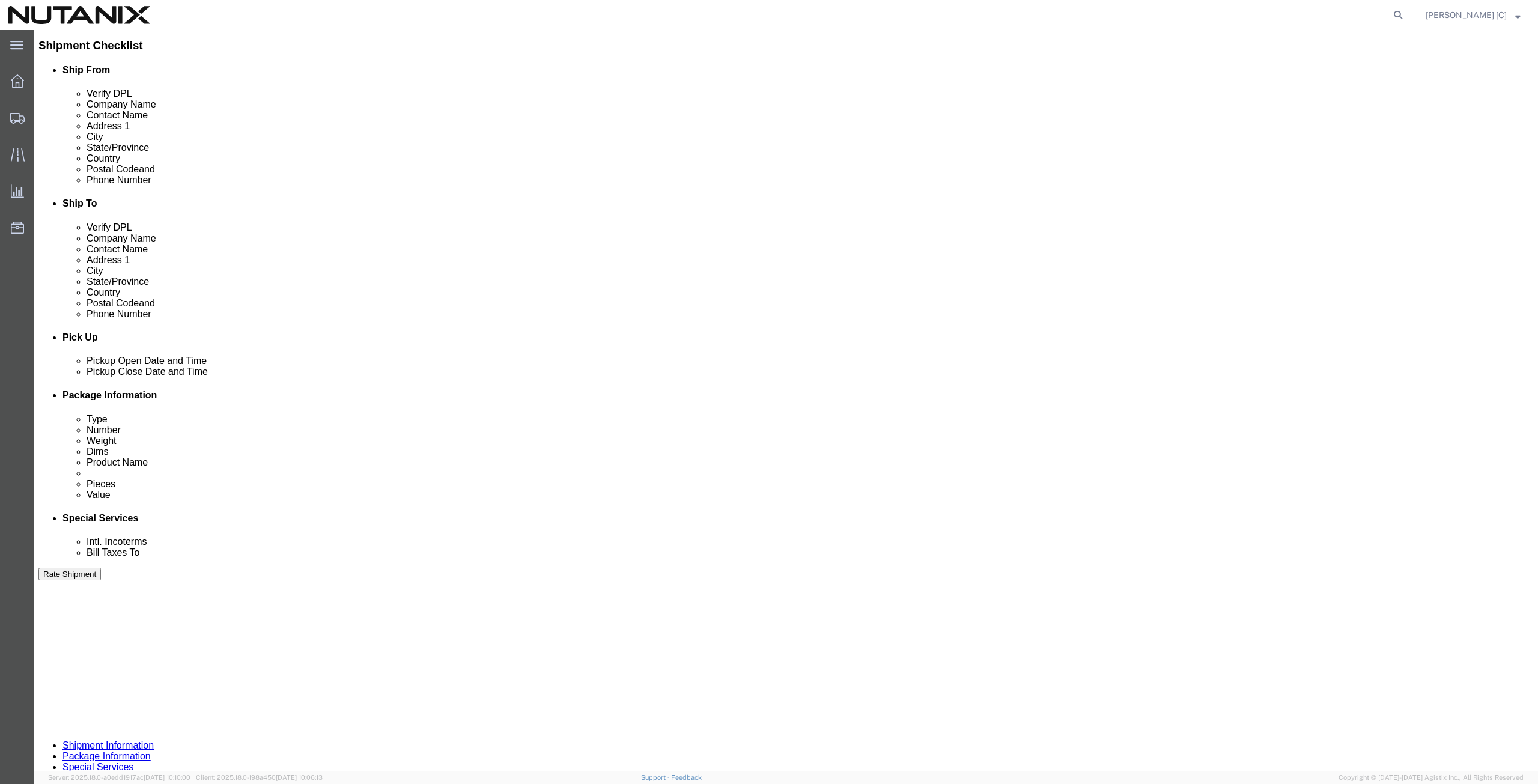
scroll to position [290, 0]
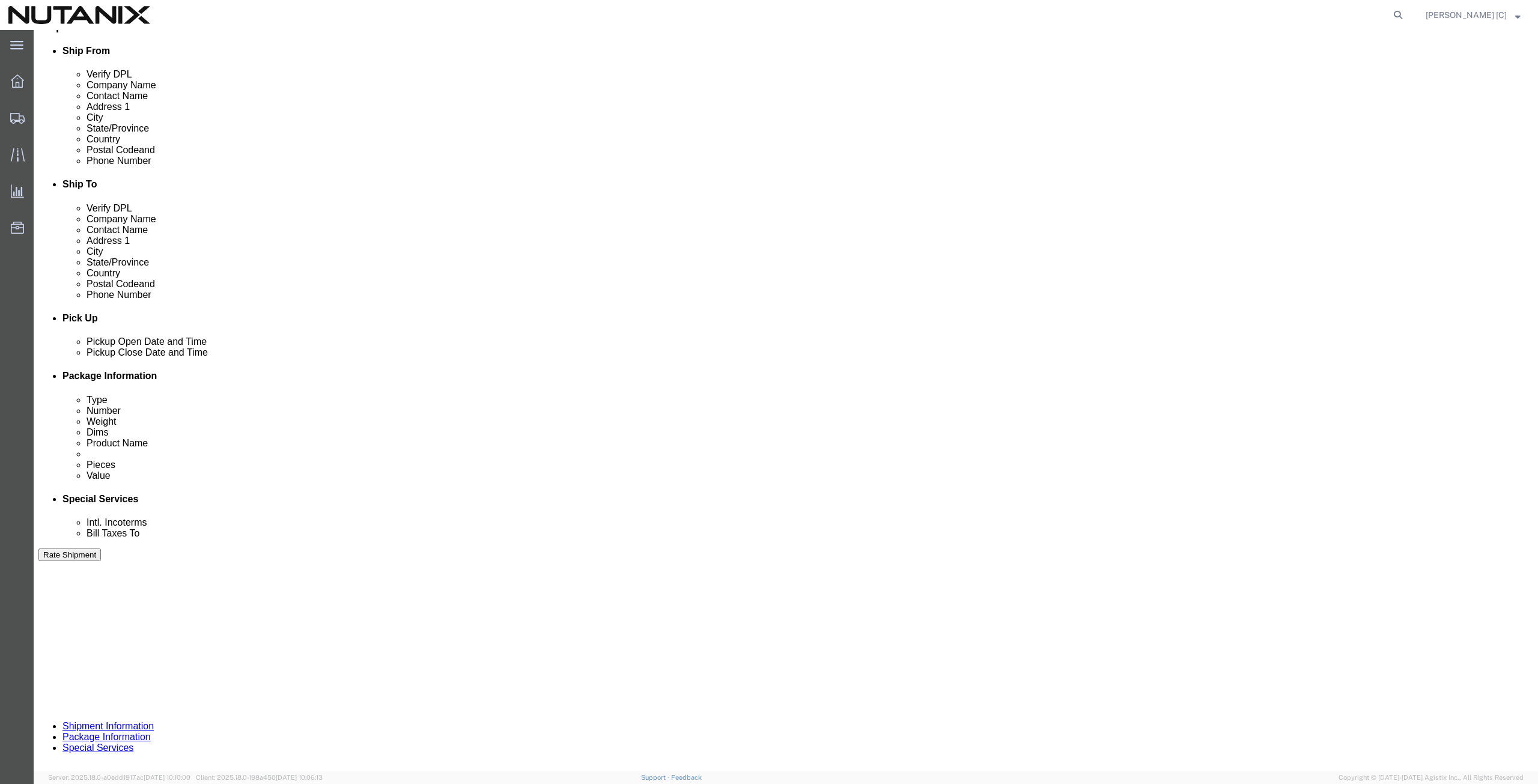
click button "Continue"
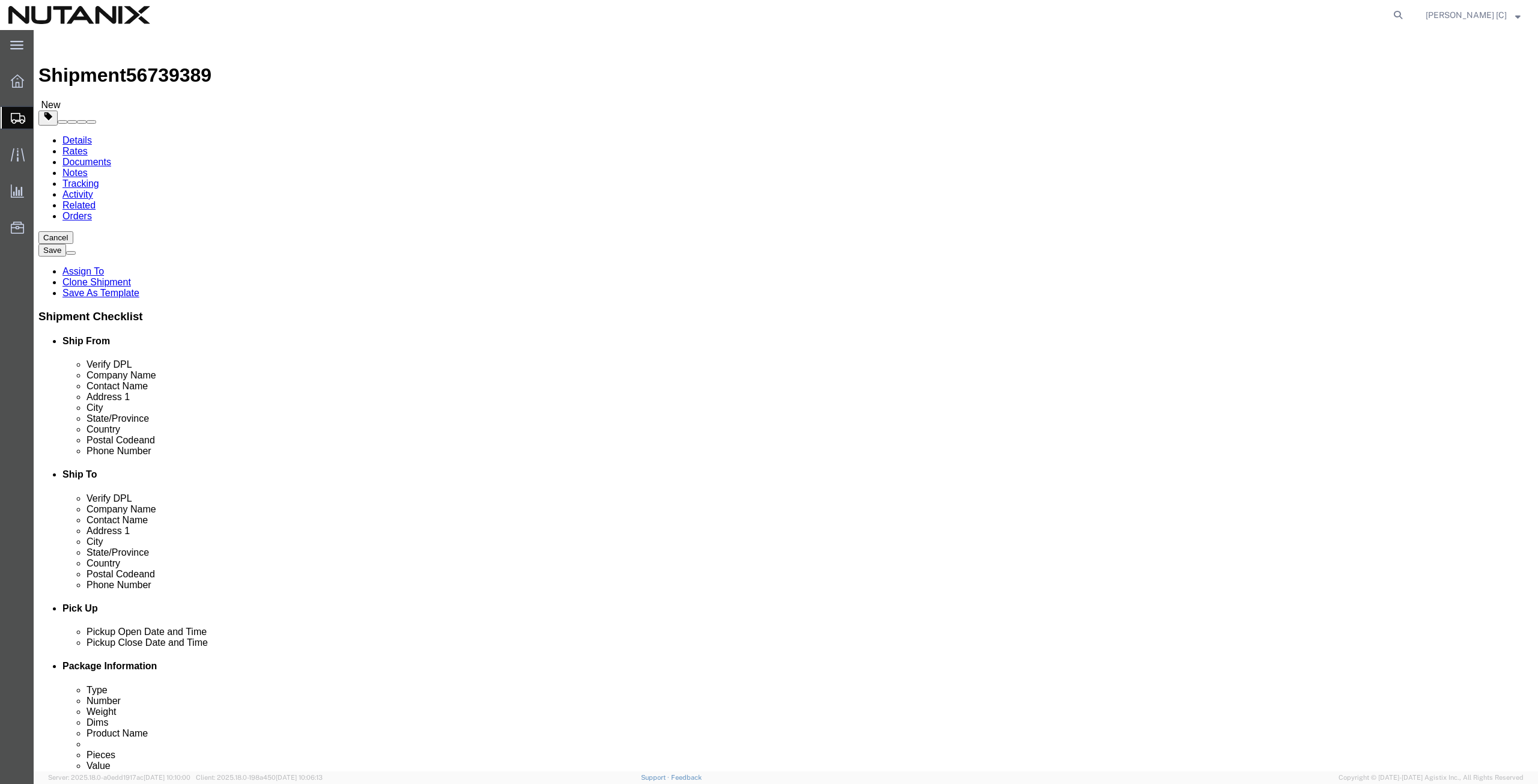
click icon
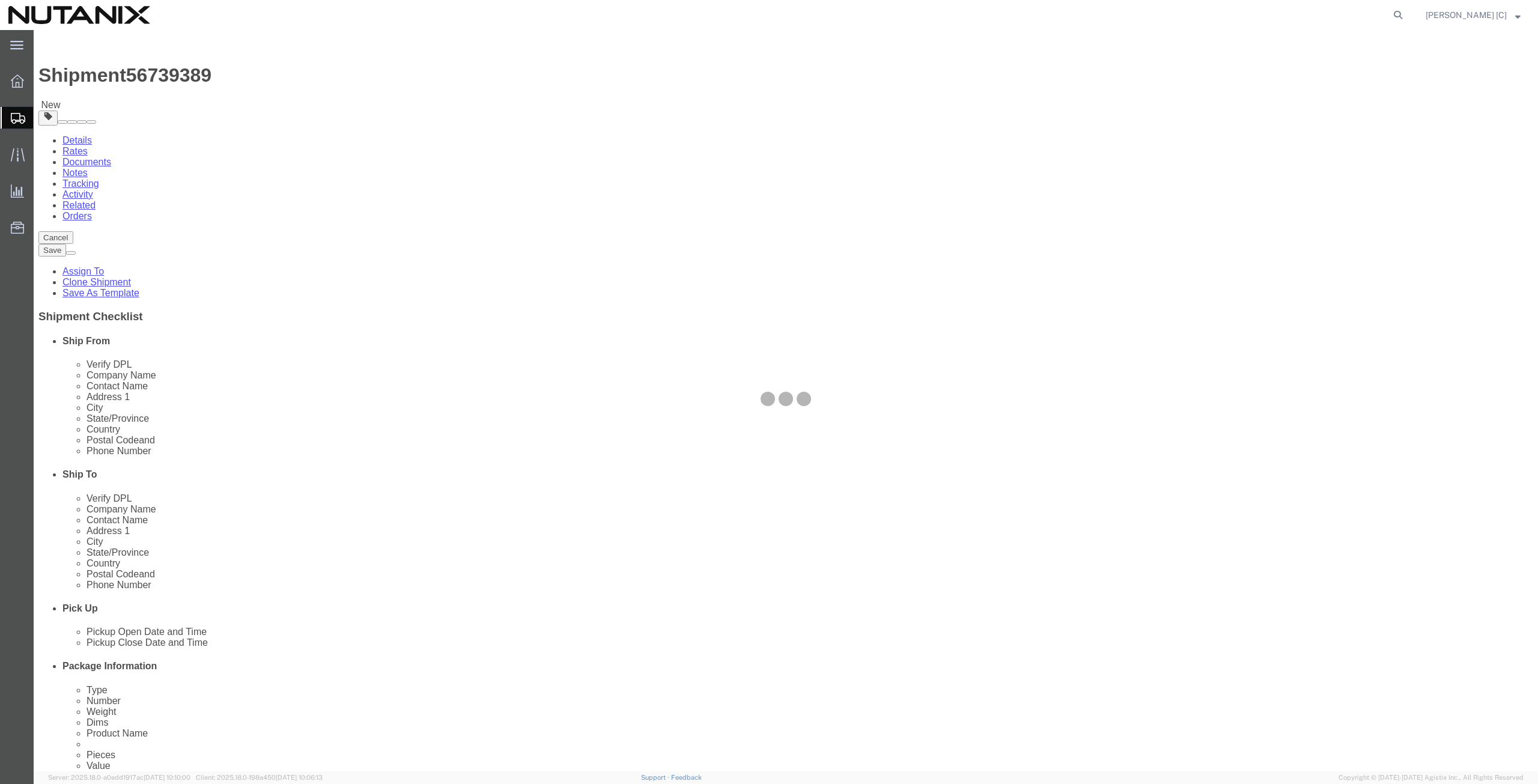
select select
select select "COSTCENTER"
select select "59656"
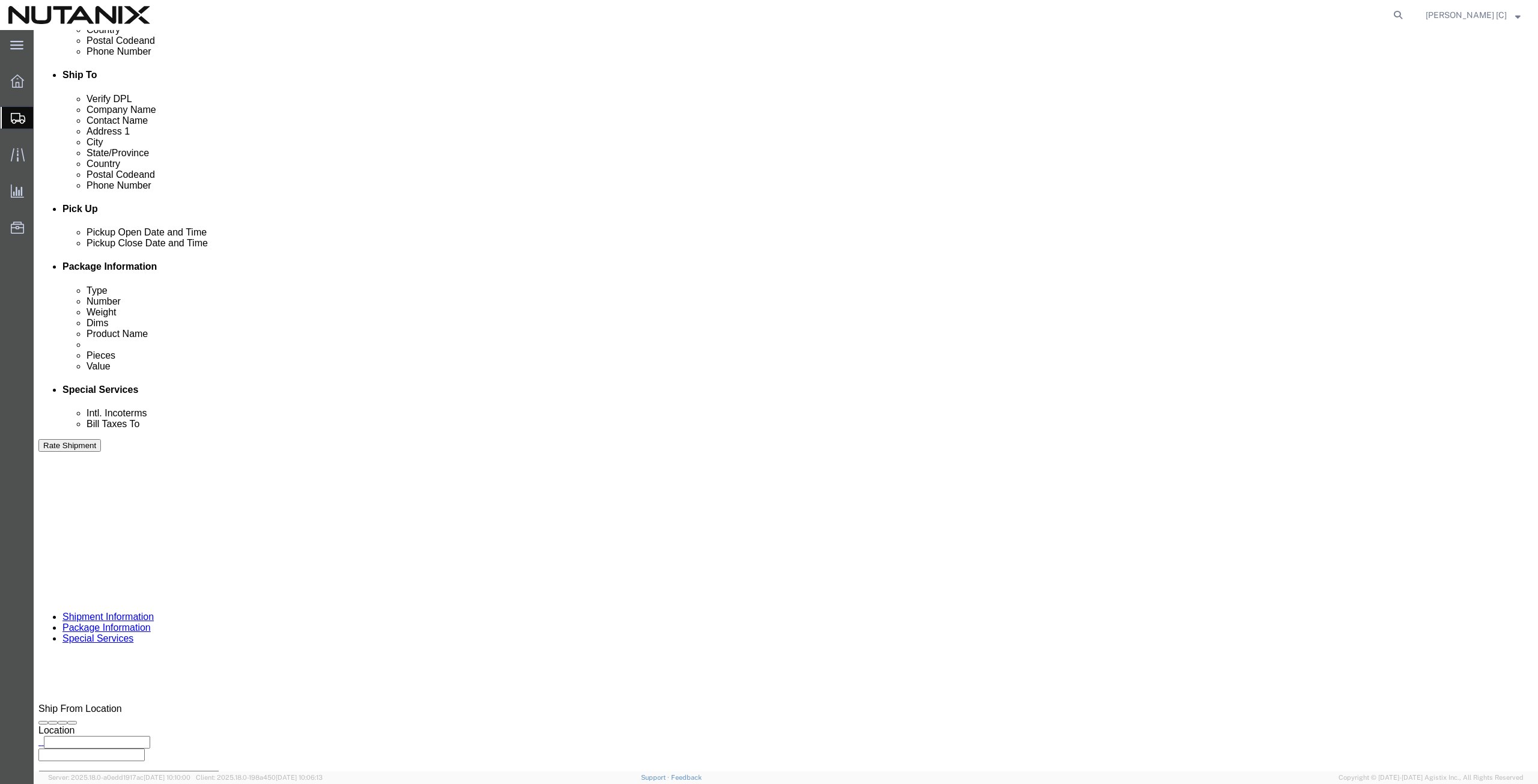
scroll to position [417, 0]
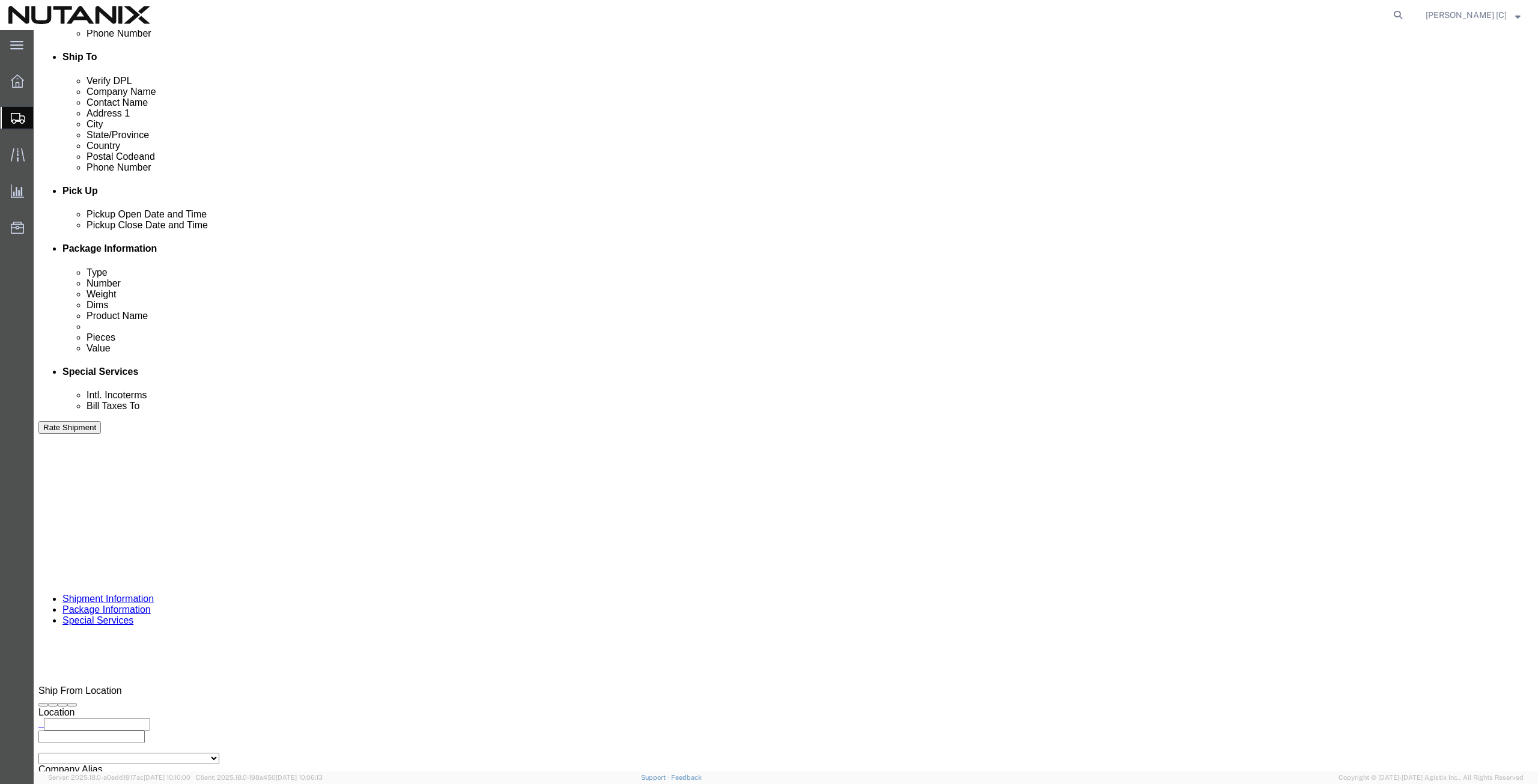
click button "Rate Shipment"
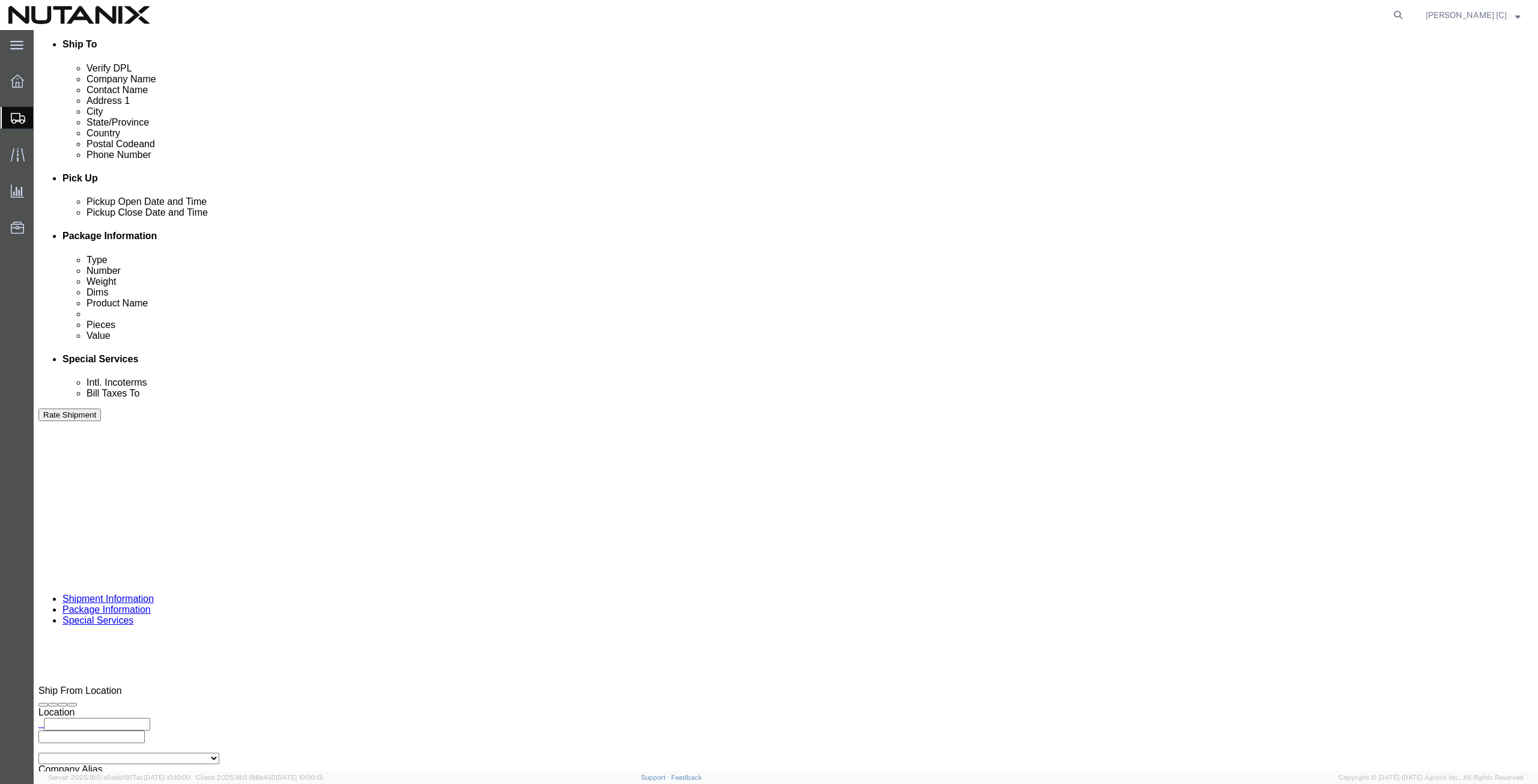
click button "Rate Shipment"
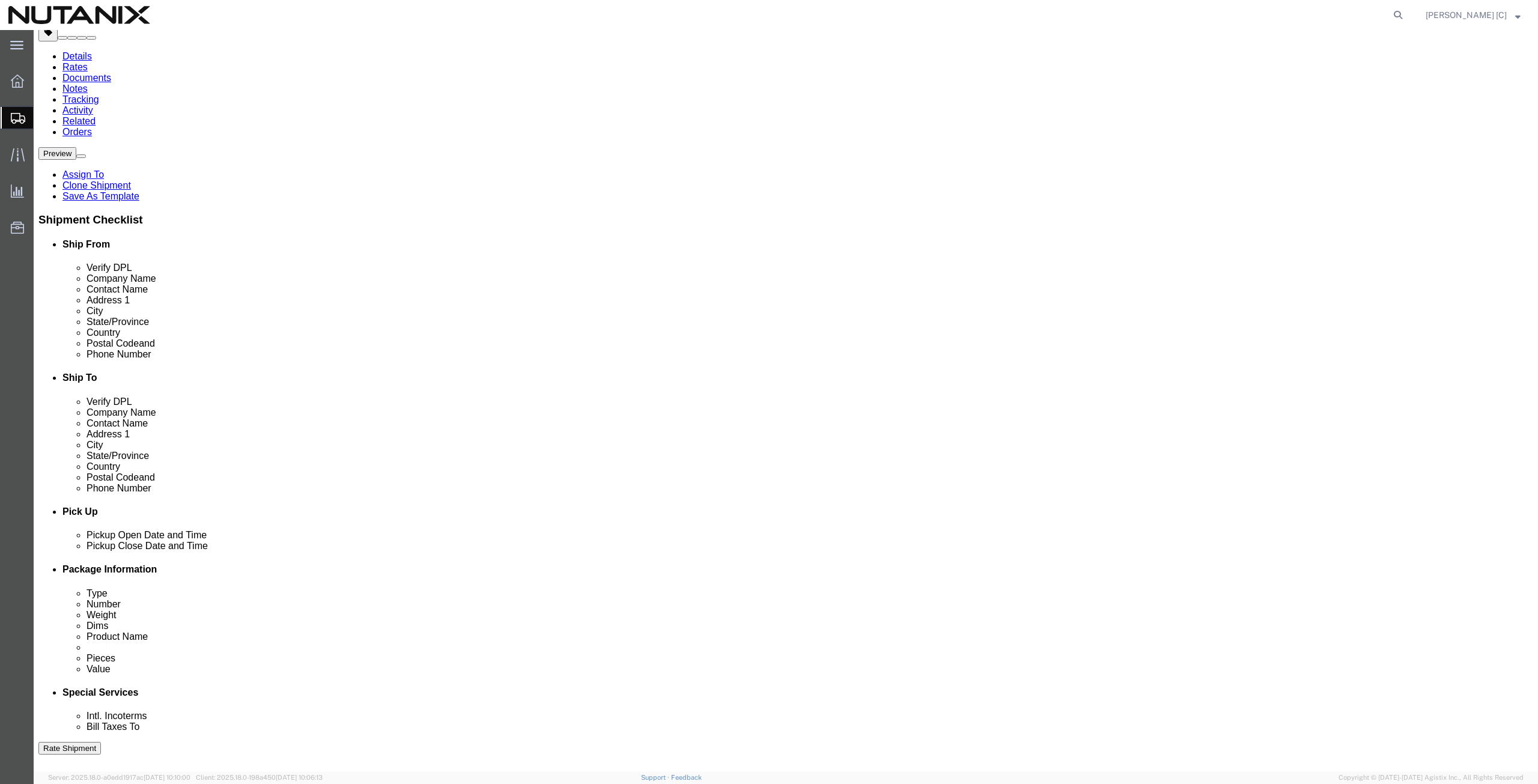
scroll to position [0, 0]
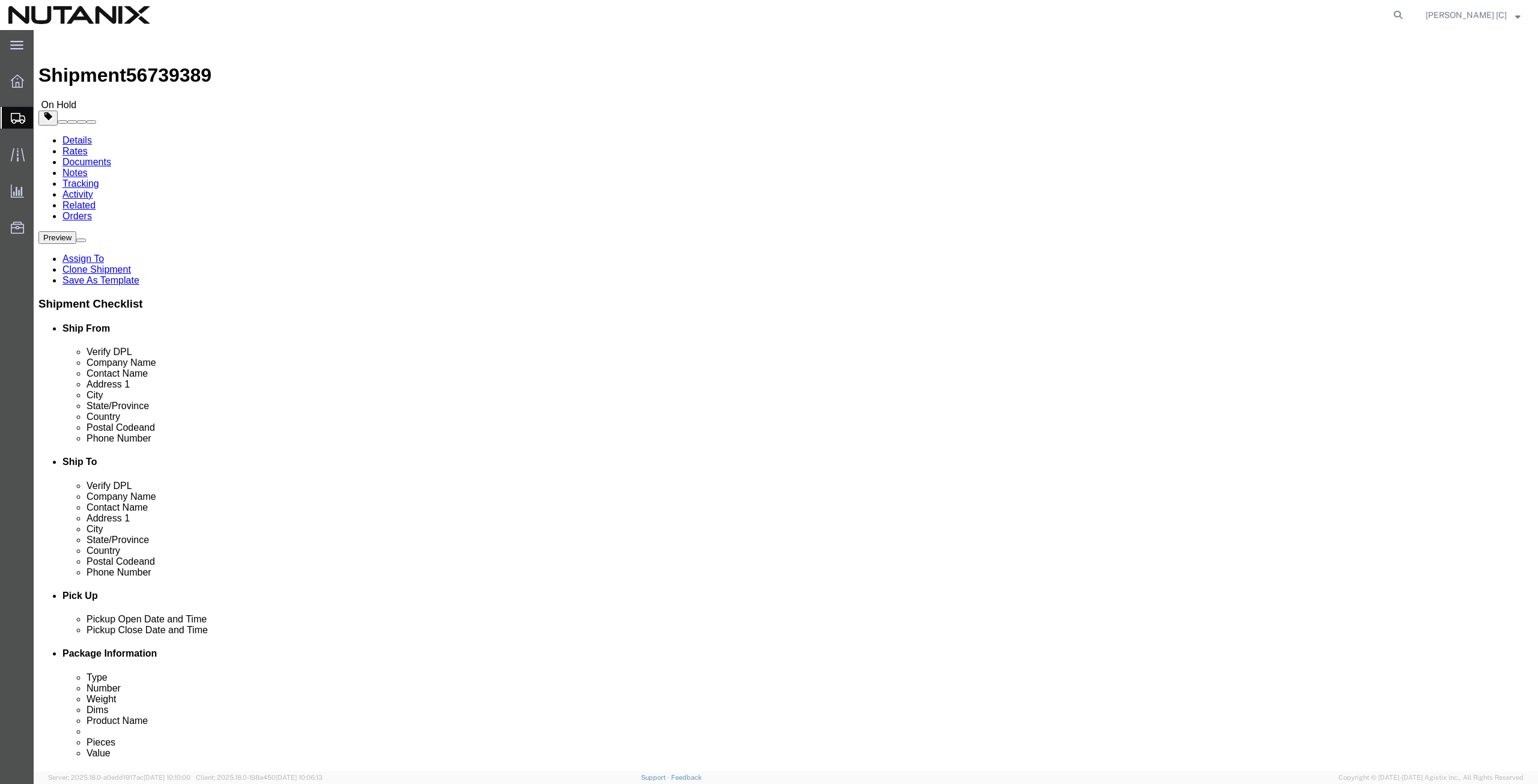
drag, startPoint x: 893, startPoint y: 457, endPoint x: 886, endPoint y: 466, distance: 11.4
click input "408.550.3554"
type input "[PHONE_NUMBER]"
click icon
click button "Rate Shipment"
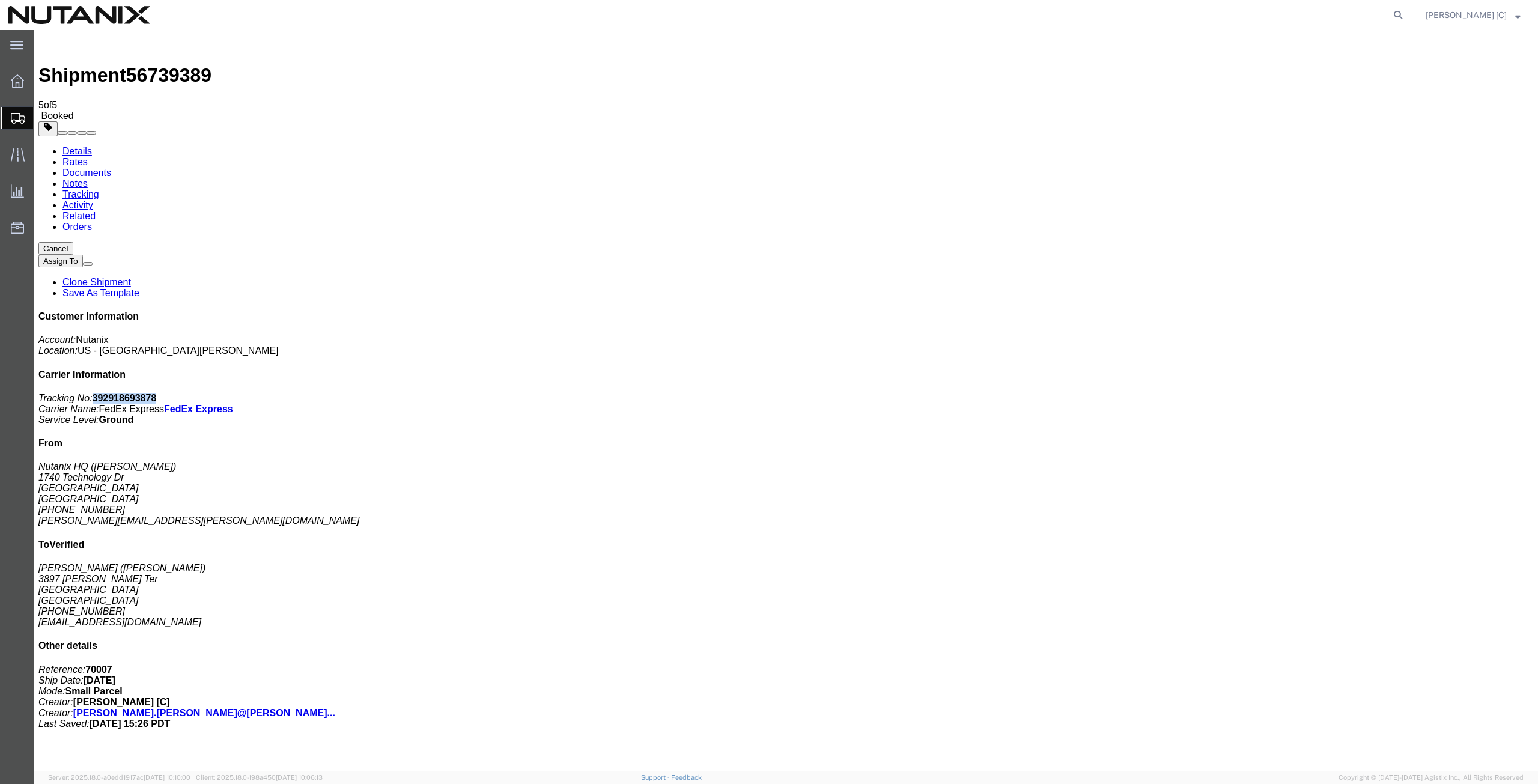
drag, startPoint x: 1426, startPoint y: 184, endPoint x: 1371, endPoint y: 183, distance: 55.0
click at [1371, 393] on p "Tracking No: 392918693878 Carrier Name: FedEx Express FedEx Express Service Lev…" at bounding box center [785, 409] width 1494 height 33
copy b "392918693878"
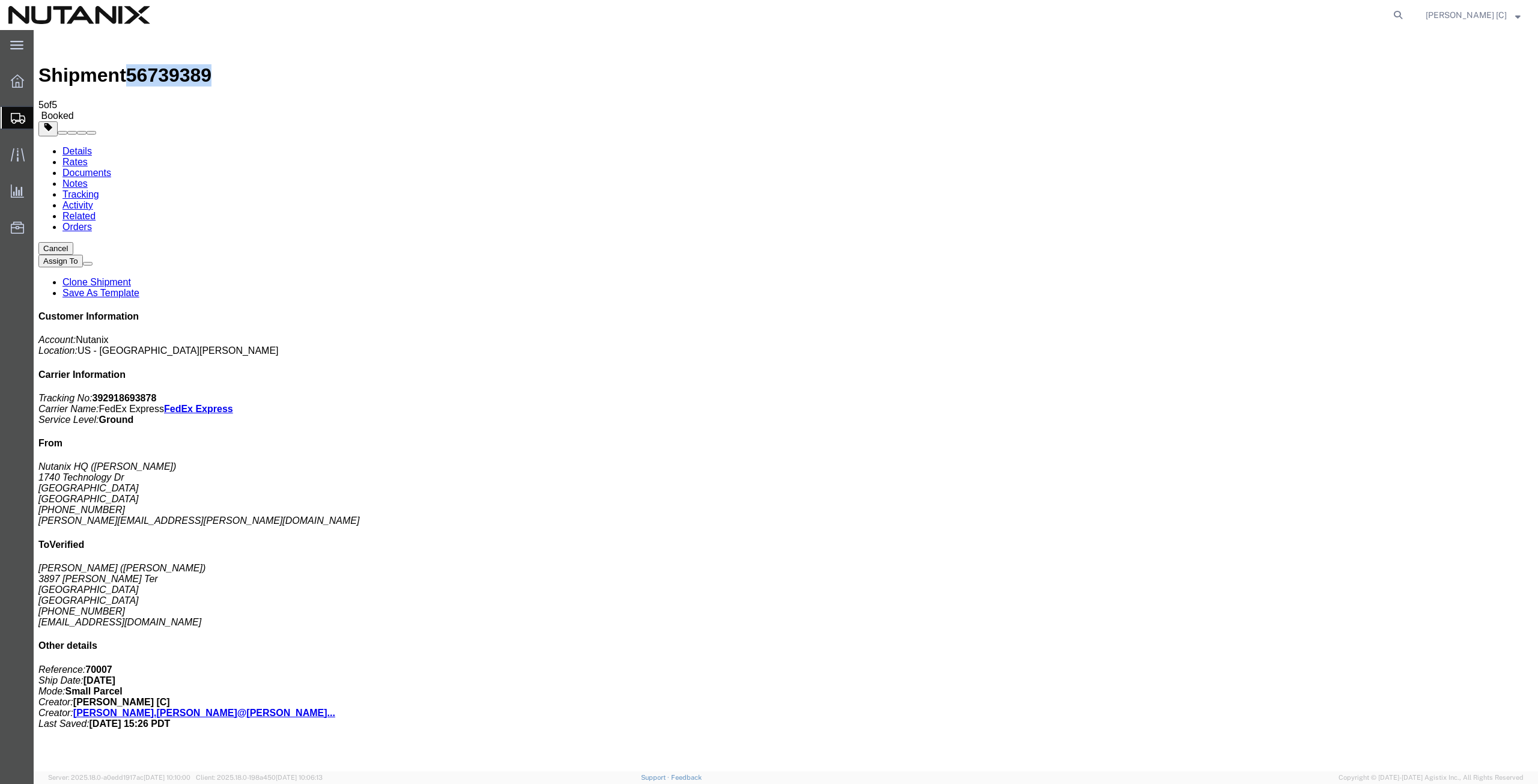
drag, startPoint x: 196, startPoint y: 45, endPoint x: 137, endPoint y: 50, distance: 59.2
click at [137, 65] on span "56739389" at bounding box center [168, 75] width 85 height 22
copy span "56739389"
click at [73, 242] on button "Cancel" at bounding box center [55, 248] width 35 height 12
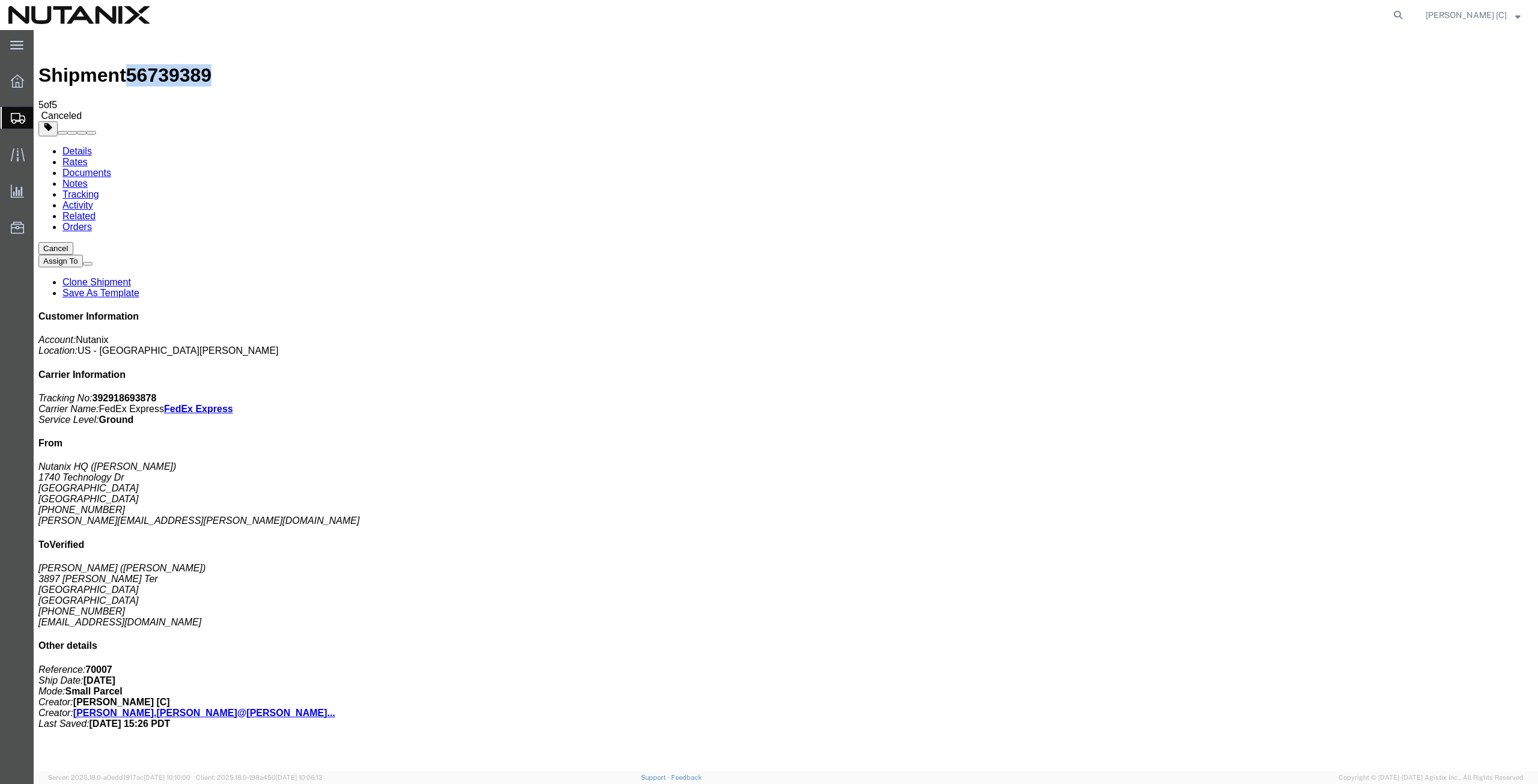
click link "Clone Shipment"
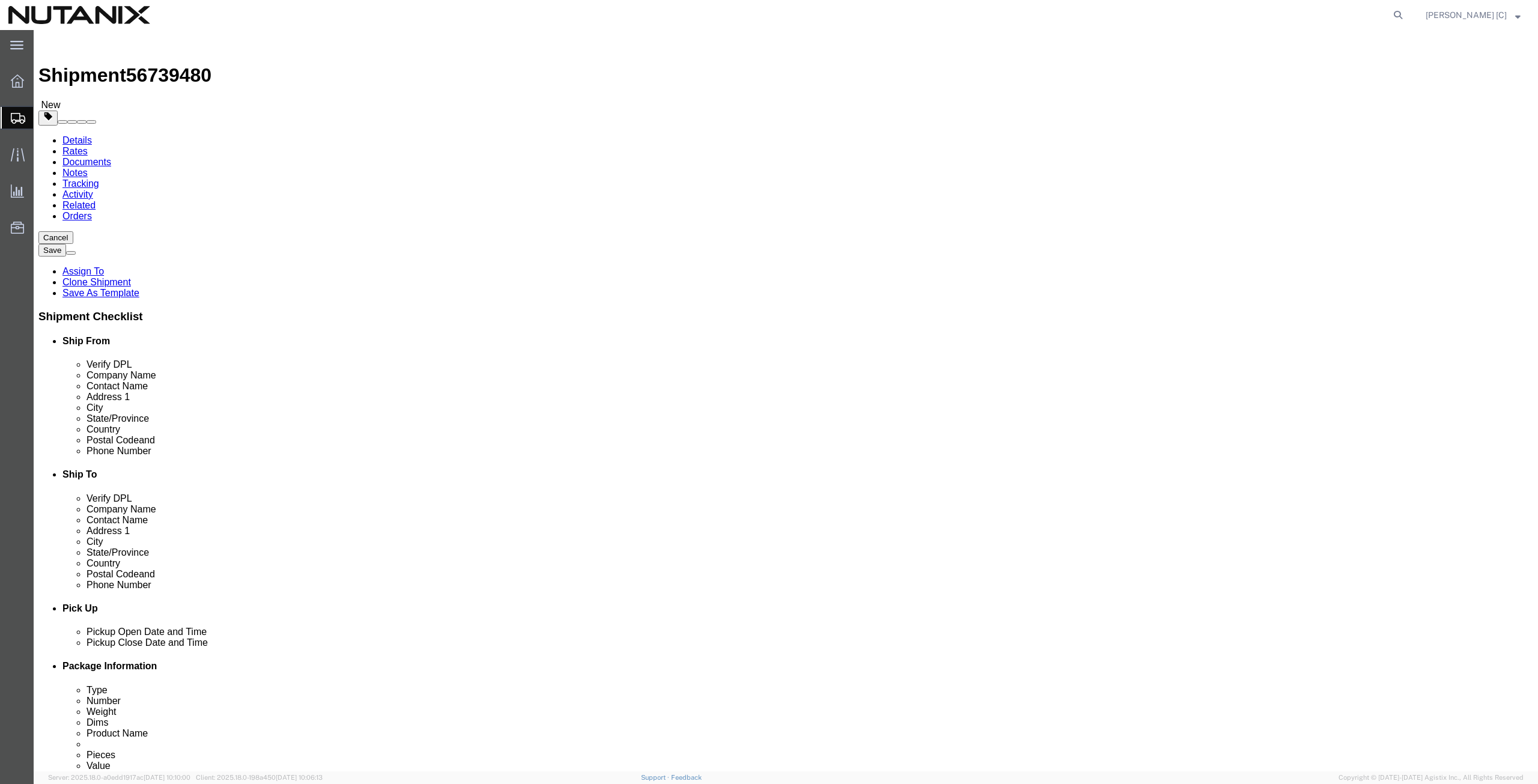
scroll to position [290, 0]
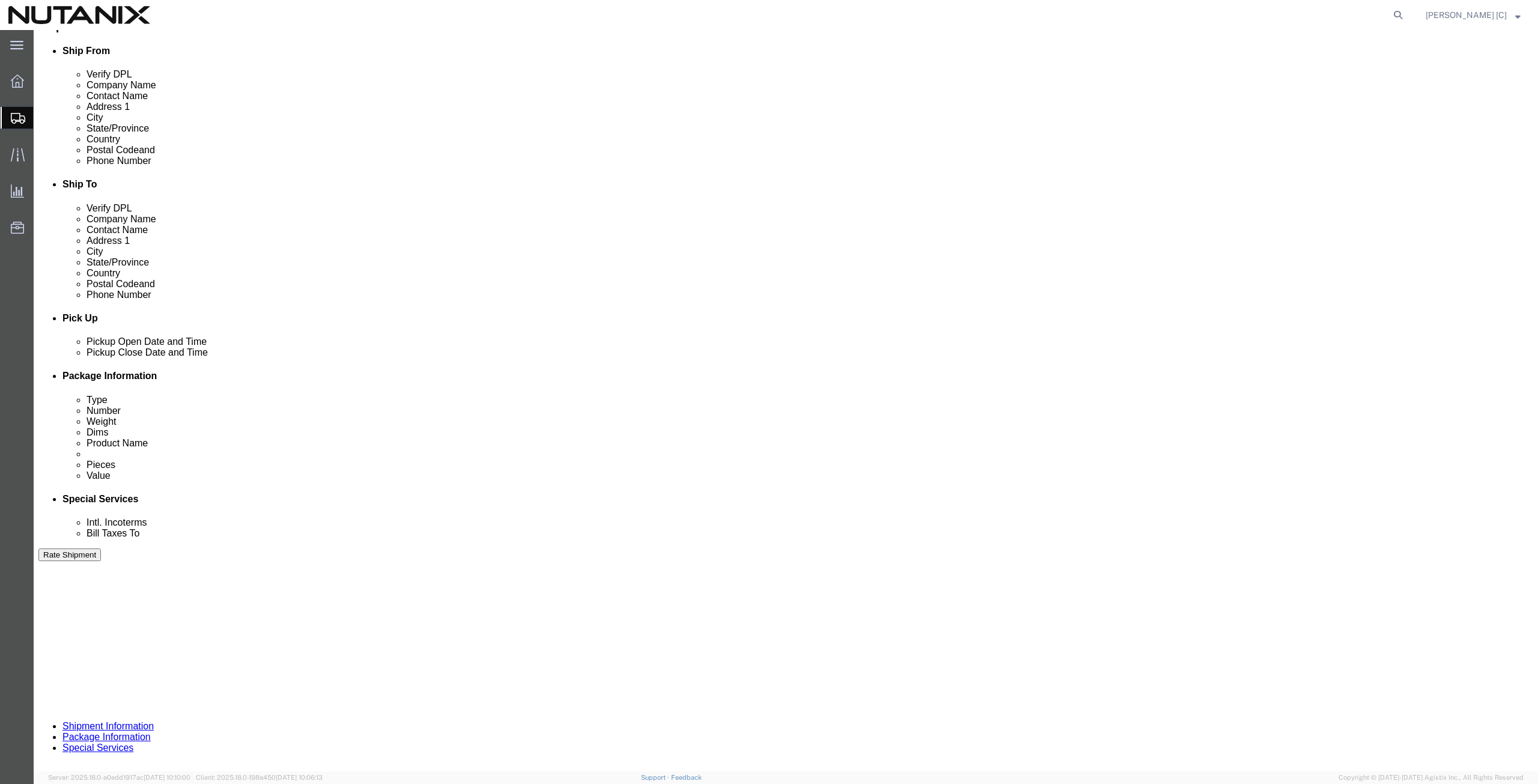
click button "Continue"
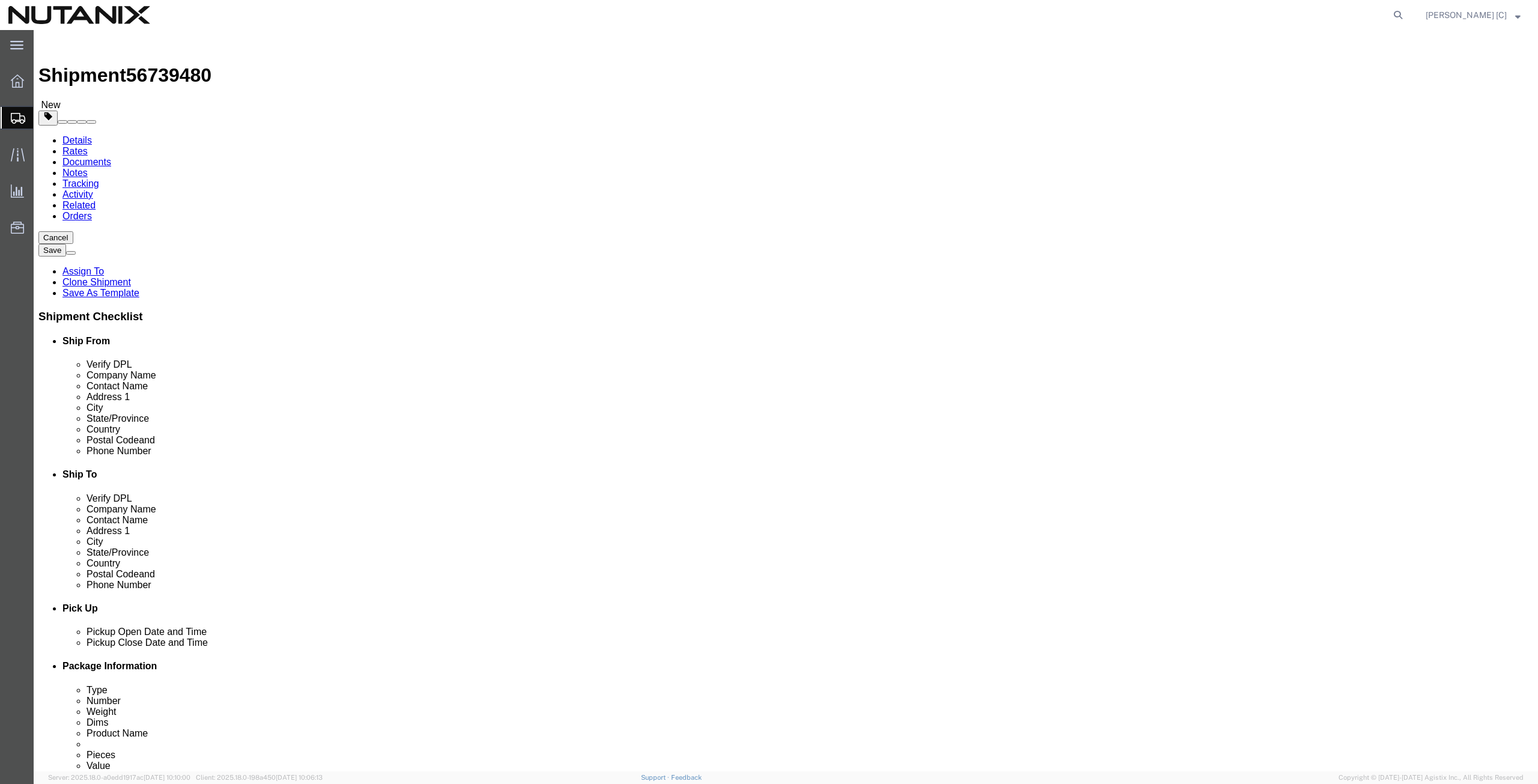
click button "Continue"
select select "12"
click button "Rate Shipment"
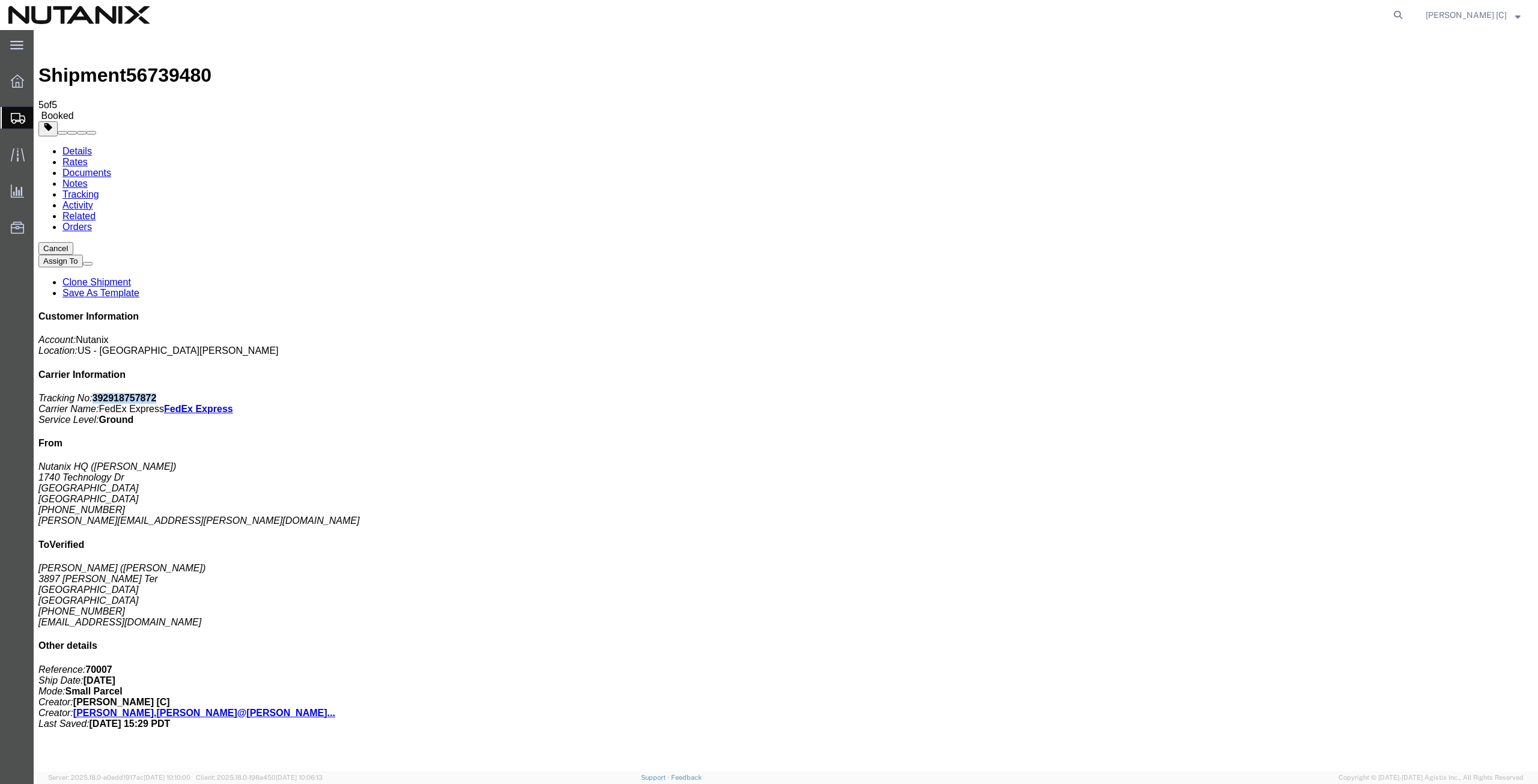
drag, startPoint x: 1427, startPoint y: 187, endPoint x: 1369, endPoint y: 187, distance: 58.0
click at [1369, 393] on p "Tracking No: 392918757872 Carrier Name: FedEx Express FedEx Express Service Lev…" at bounding box center [785, 409] width 1494 height 33
copy b "392918757872"
drag, startPoint x: 710, startPoint y: 263, endPoint x: 708, endPoint y: 317, distance: 54.0
